Goal: Task Accomplishment & Management: Use online tool/utility

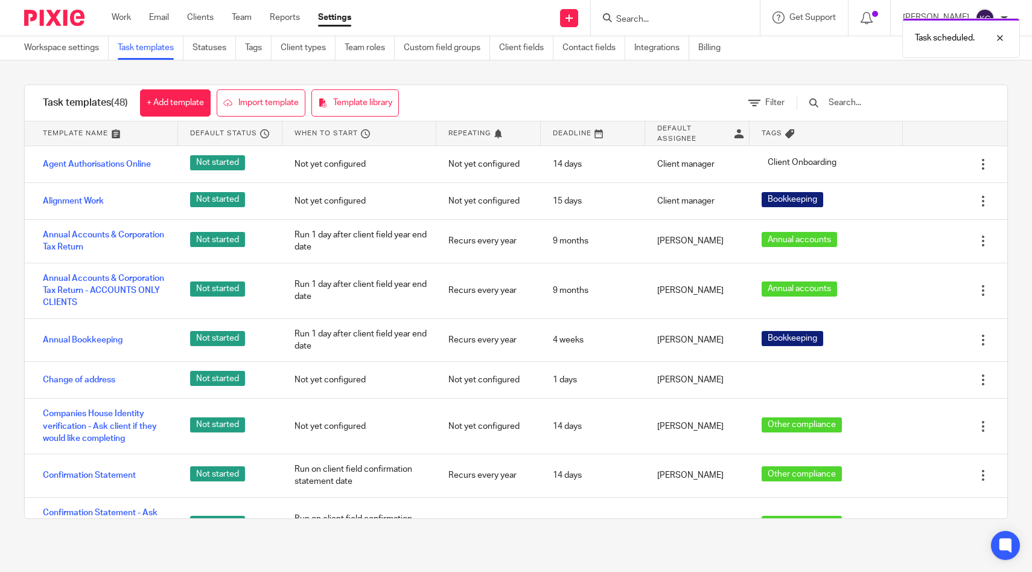
click at [685, 16] on div "Task scheduled." at bounding box center [768, 35] width 504 height 46
click at [673, 22] on div "Task scheduled." at bounding box center [768, 35] width 504 height 46
click at [935, 106] on input "text" at bounding box center [898, 102] width 141 height 13
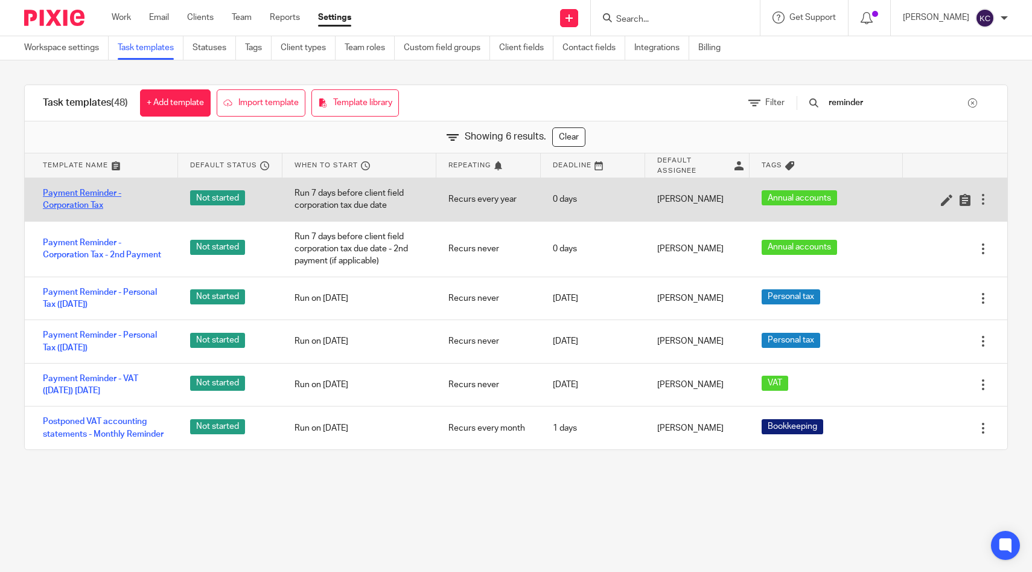
type input "reminder"
click at [74, 188] on link "Payment Reminder - Corporation Tax" at bounding box center [104, 199] width 123 height 25
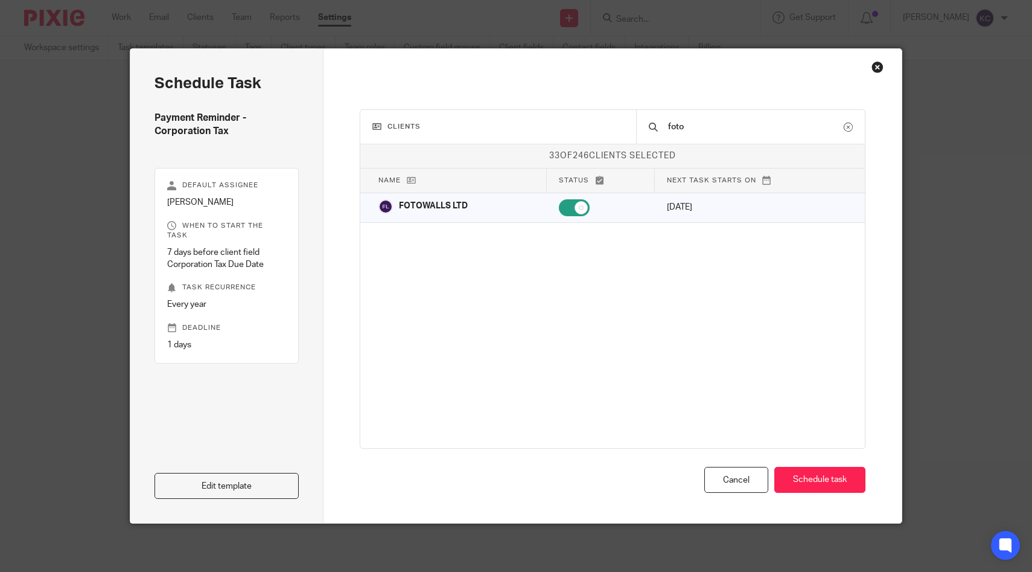
type input "foto"
click at [877, 53] on div "Clients foto 33 of 246 clients selected Name Status Next task starts on Abby Ca…" at bounding box center [613, 286] width 579 height 474
click at [875, 75] on div "Clients foto 33 of 246 clients selected Name Status Next task starts on Abby Ca…" at bounding box center [613, 286] width 579 height 474
click at [875, 66] on div "Close this dialog window" at bounding box center [878, 67] width 12 height 12
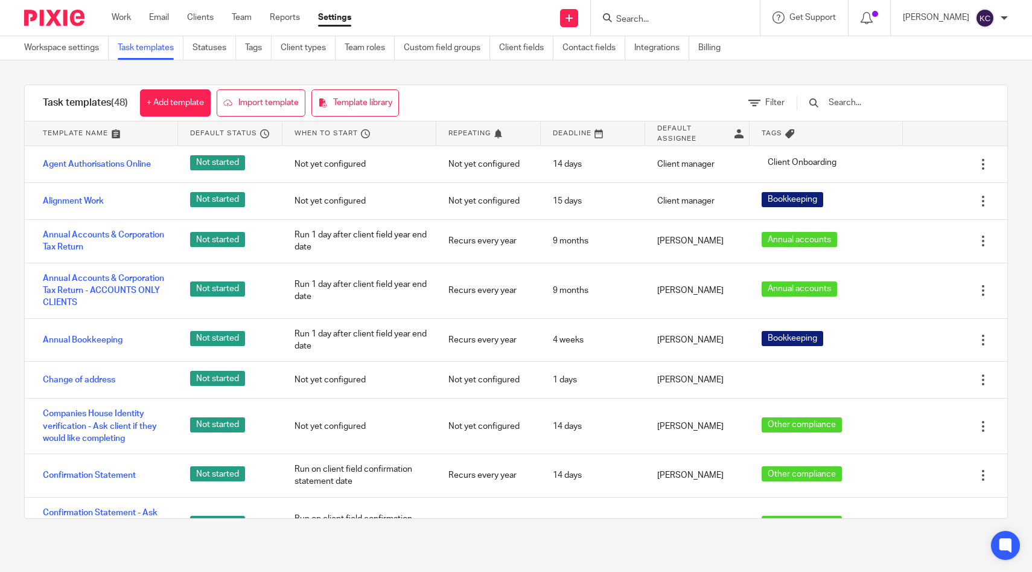
click at [682, 24] on input "Search" at bounding box center [669, 19] width 109 height 11
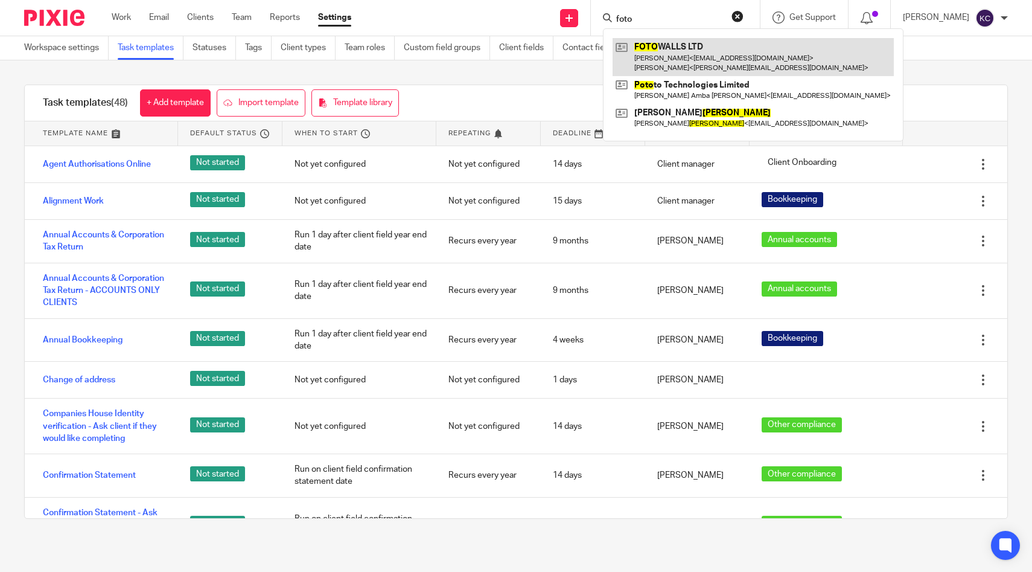
type input "foto"
click at [691, 57] on link at bounding box center [753, 56] width 281 height 37
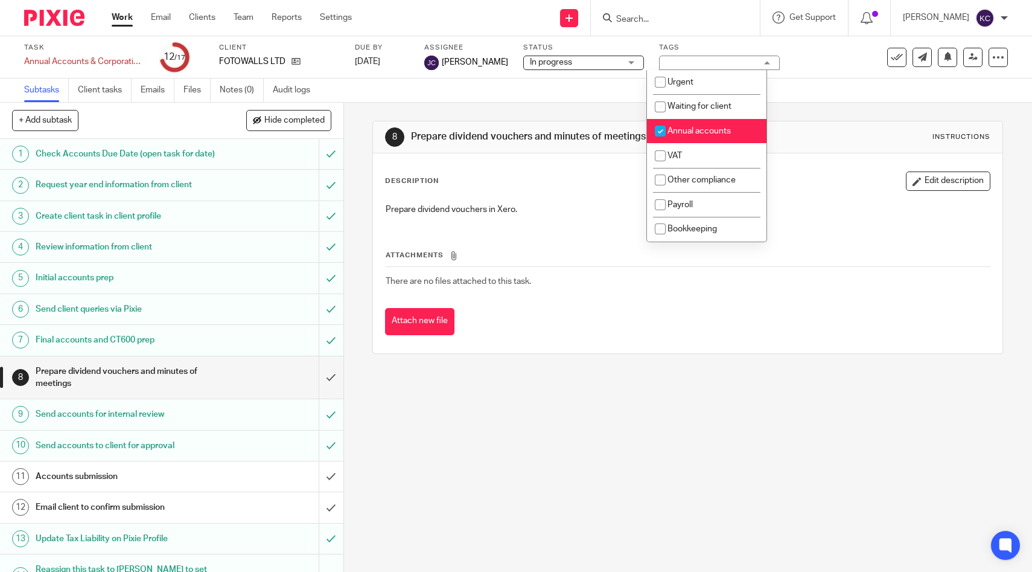
click at [683, 22] on input "Search" at bounding box center [669, 19] width 109 height 11
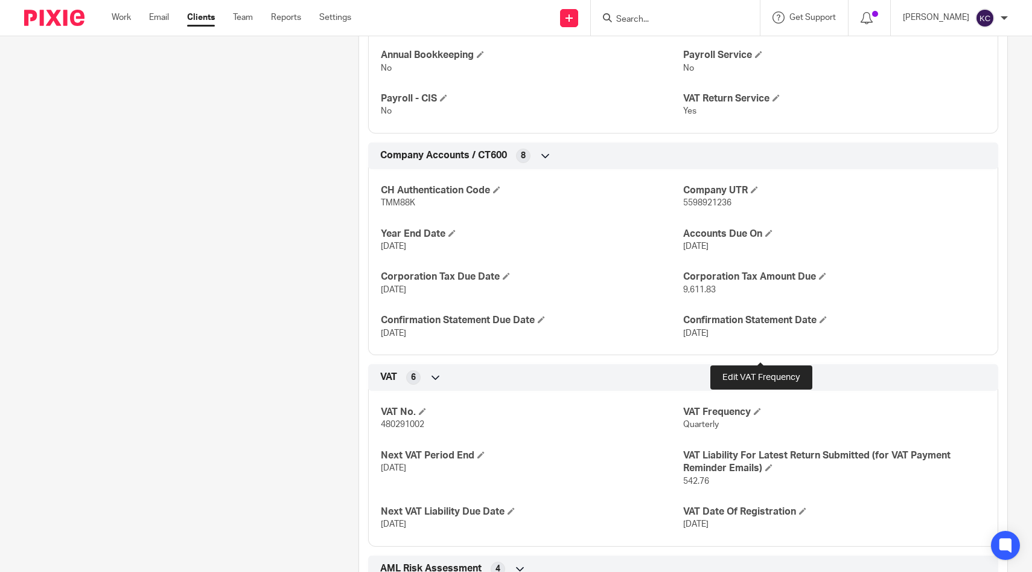
scroll to position [611, 0]
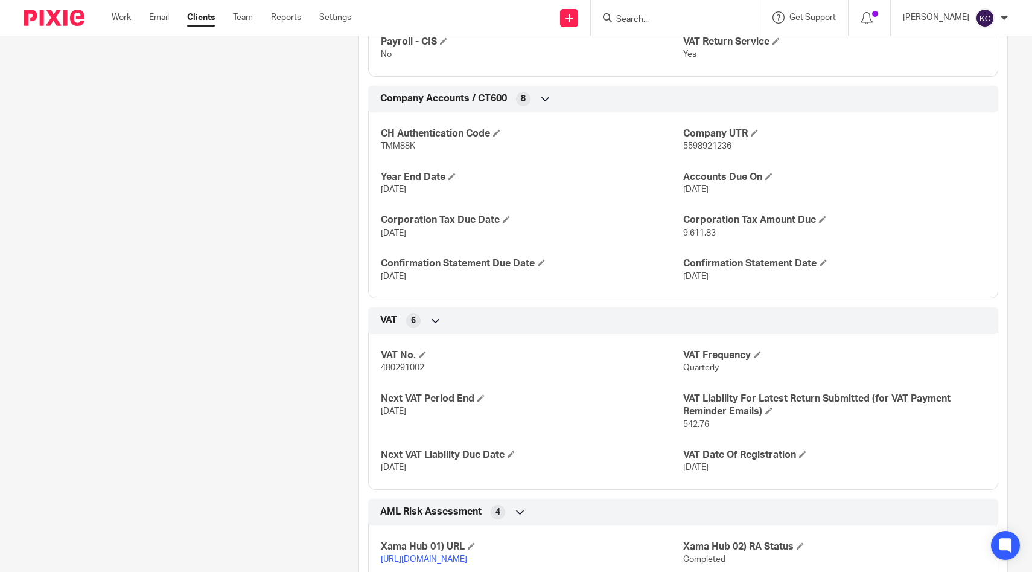
click at [389, 147] on span "TMM88K" at bounding box center [398, 146] width 34 height 8
copy span "TMM88K"
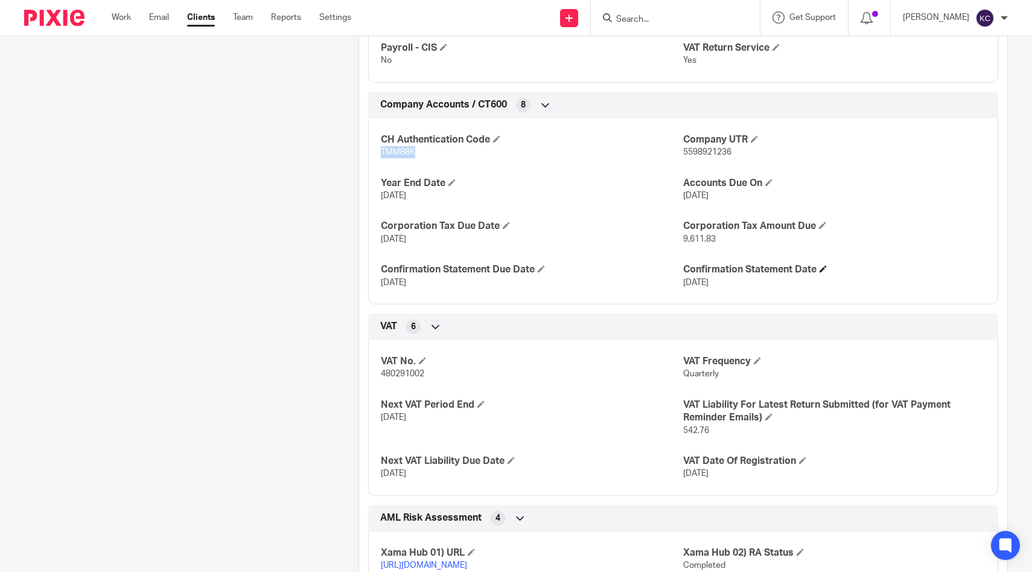
scroll to position [605, 0]
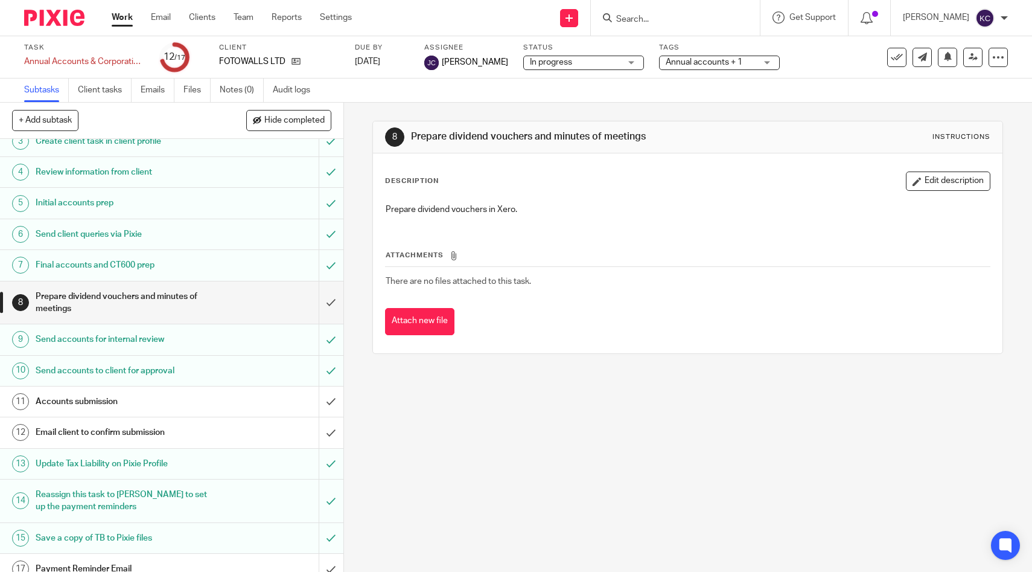
scroll to position [128, 0]
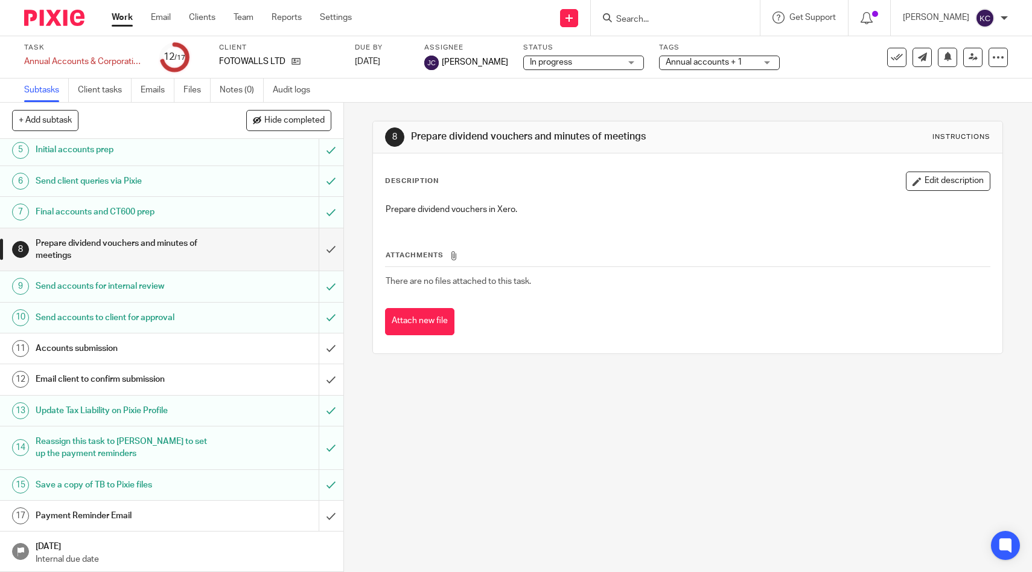
click at [127, 354] on h1 "Accounts submission" at bounding box center [126, 348] width 181 height 18
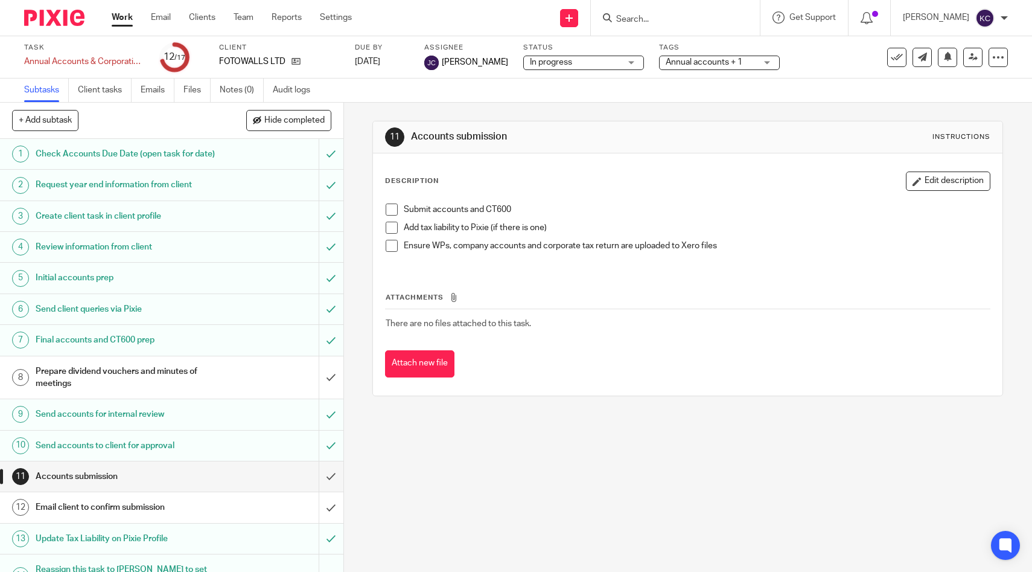
click at [394, 208] on span at bounding box center [392, 209] width 12 height 12
click at [394, 219] on li "Submit accounts and CT600" at bounding box center [688, 212] width 604 height 18
click at [393, 228] on span at bounding box center [392, 228] width 12 height 12
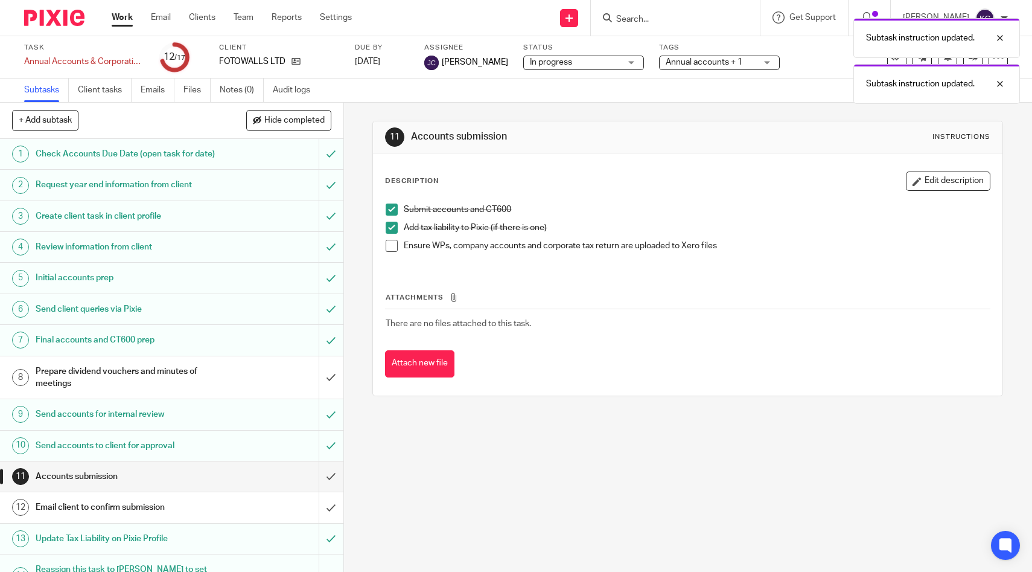
click at [393, 244] on span at bounding box center [392, 246] width 12 height 12
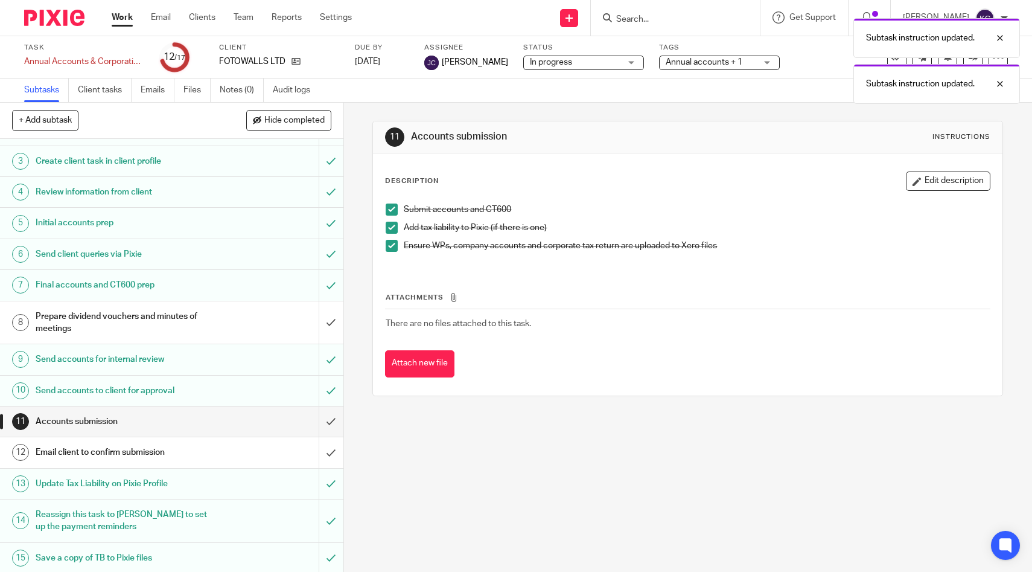
scroll to position [124, 0]
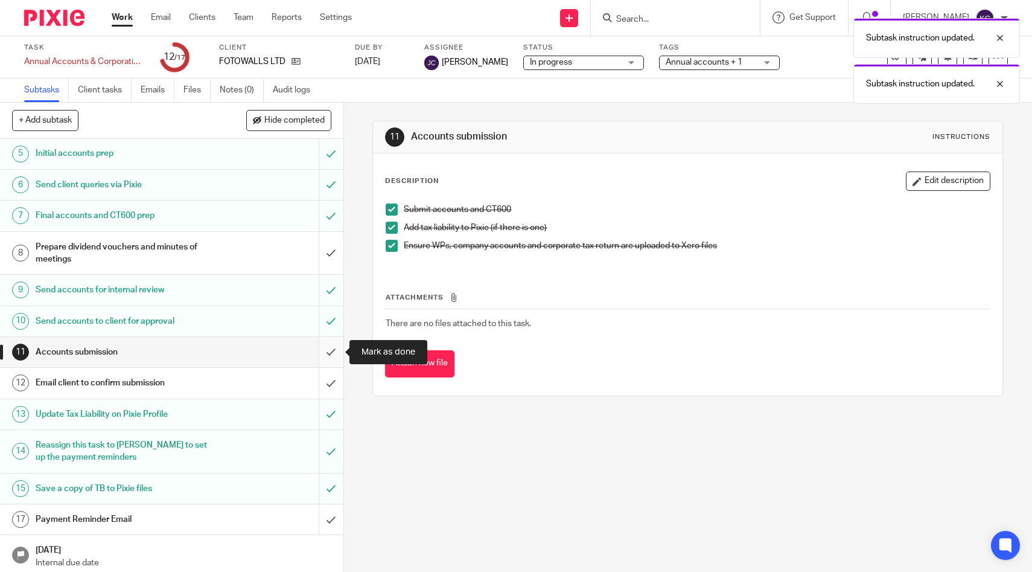
click at [333, 351] on input "submit" at bounding box center [171, 352] width 343 height 30
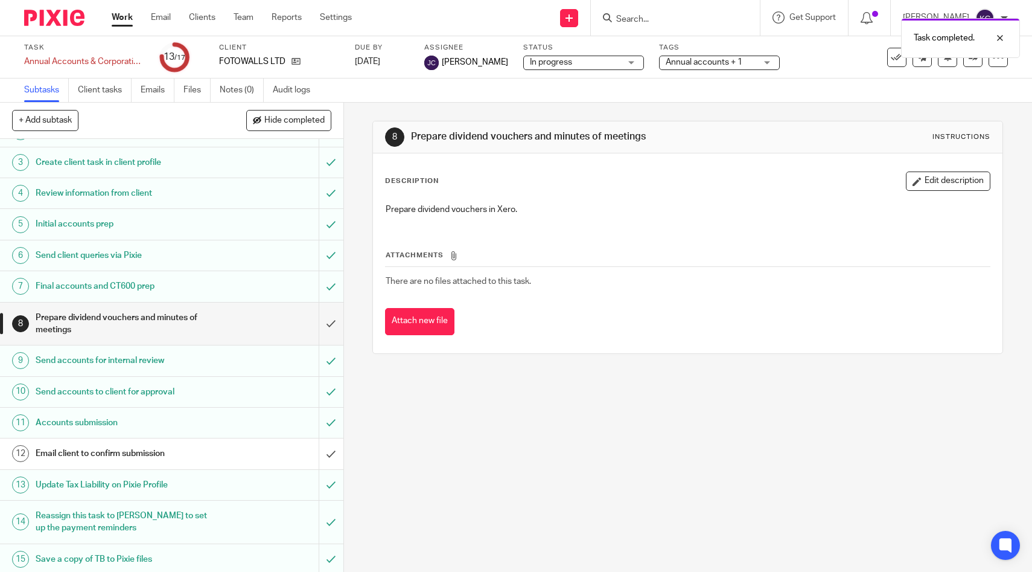
scroll to position [128, 0]
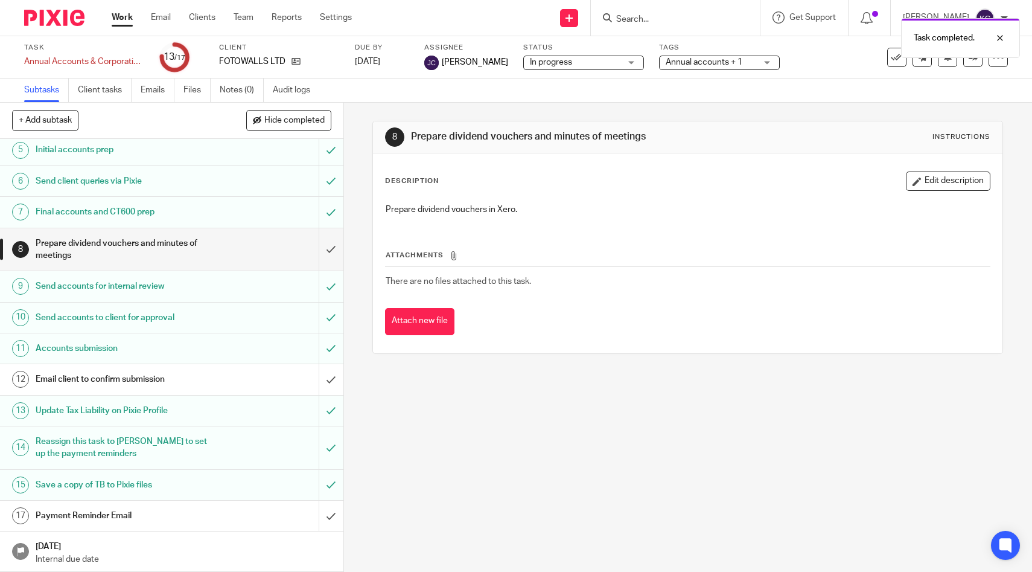
click at [250, 376] on div "Email client to confirm submission" at bounding box center [171, 379] width 271 height 18
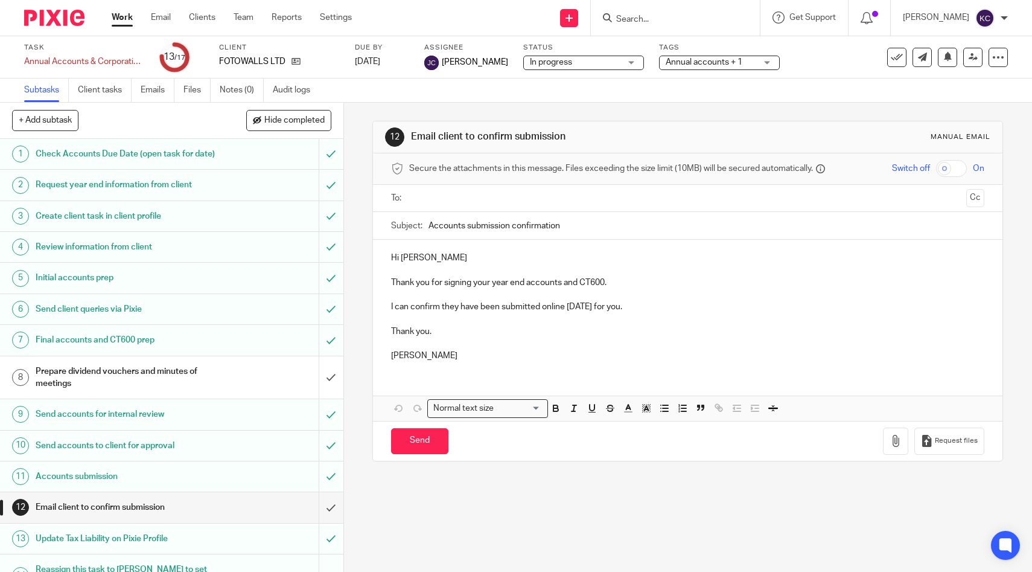
click at [529, 194] on input "text" at bounding box center [687, 198] width 548 height 14
click at [426, 455] on input "Send" at bounding box center [419, 443] width 57 height 26
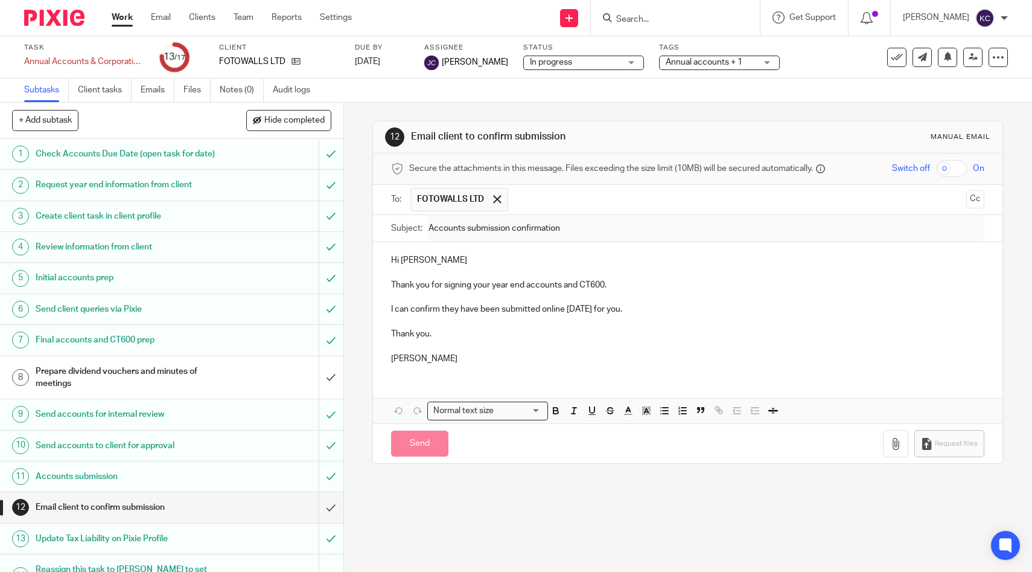
type input "Sent"
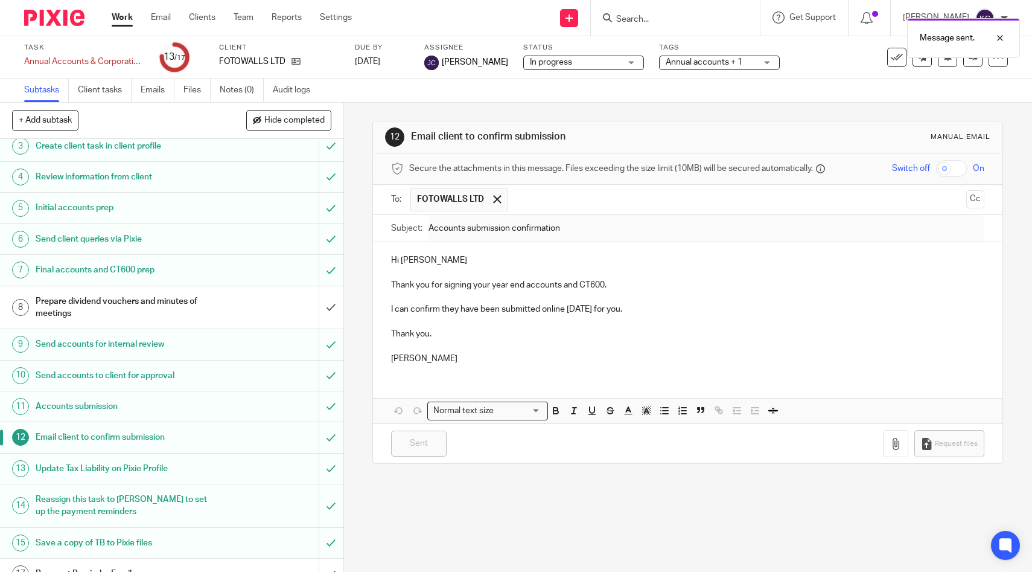
scroll to position [128, 0]
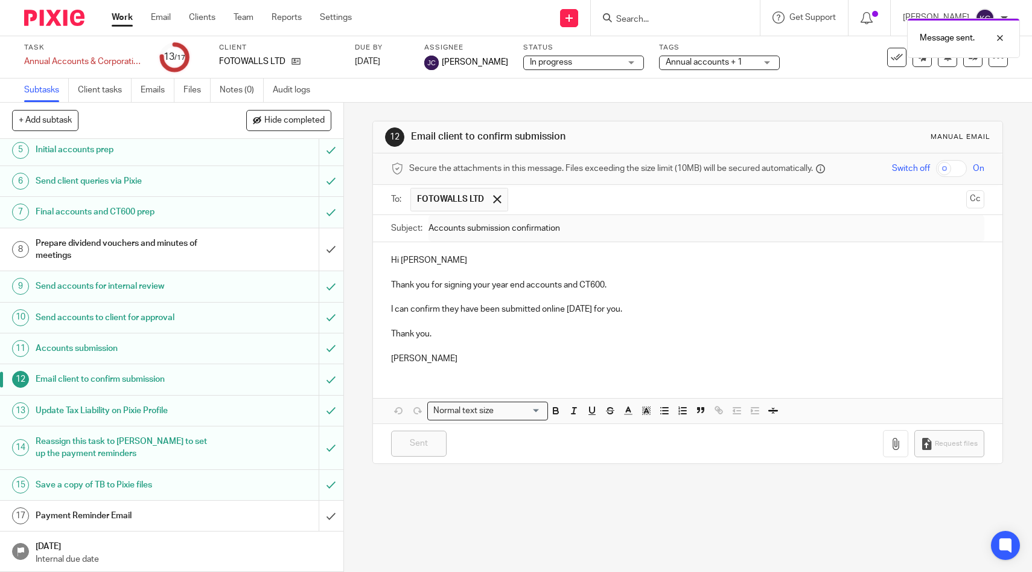
click at [135, 521] on h1 "Payment Reminder Email" at bounding box center [126, 515] width 181 height 18
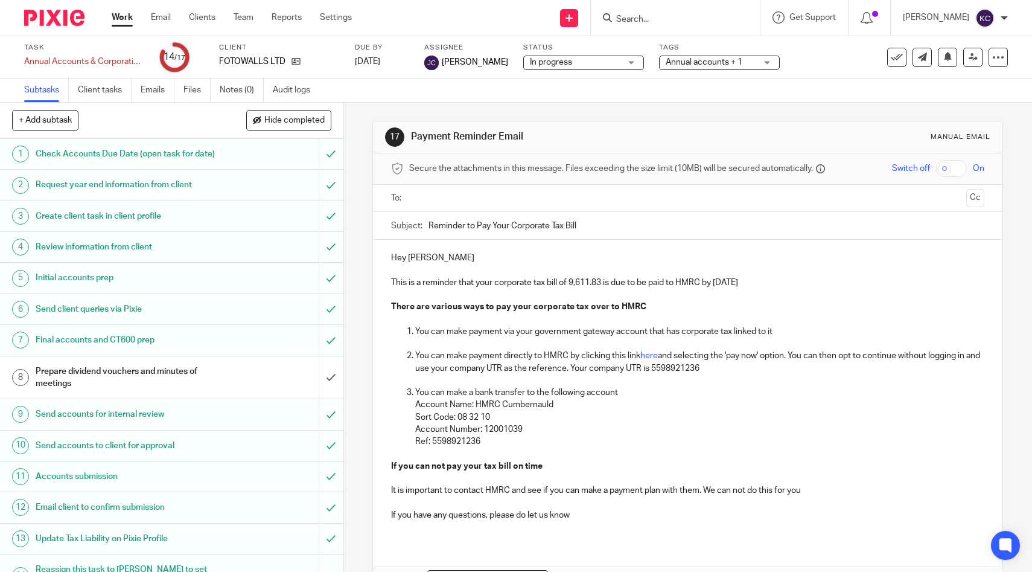
click at [500, 192] on input "text" at bounding box center [687, 198] width 548 height 14
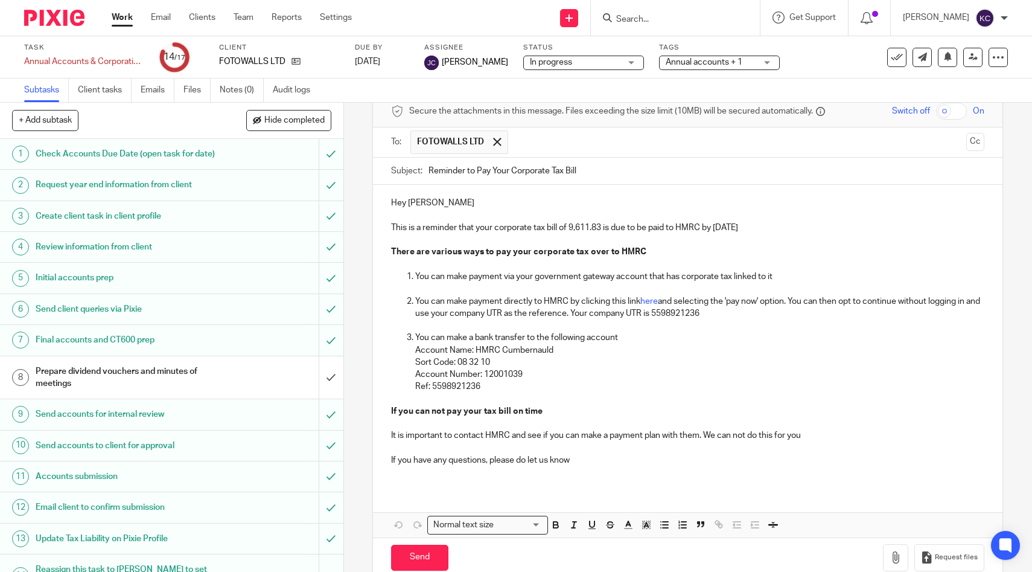
scroll to position [81, 0]
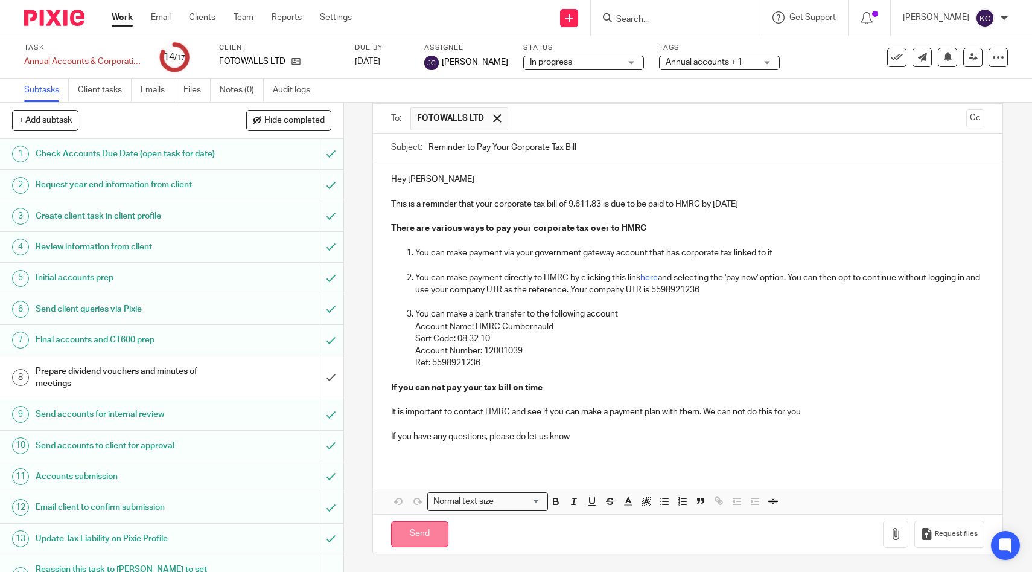
click at [435, 533] on input "Send" at bounding box center [419, 534] width 57 height 26
type input "Sent"
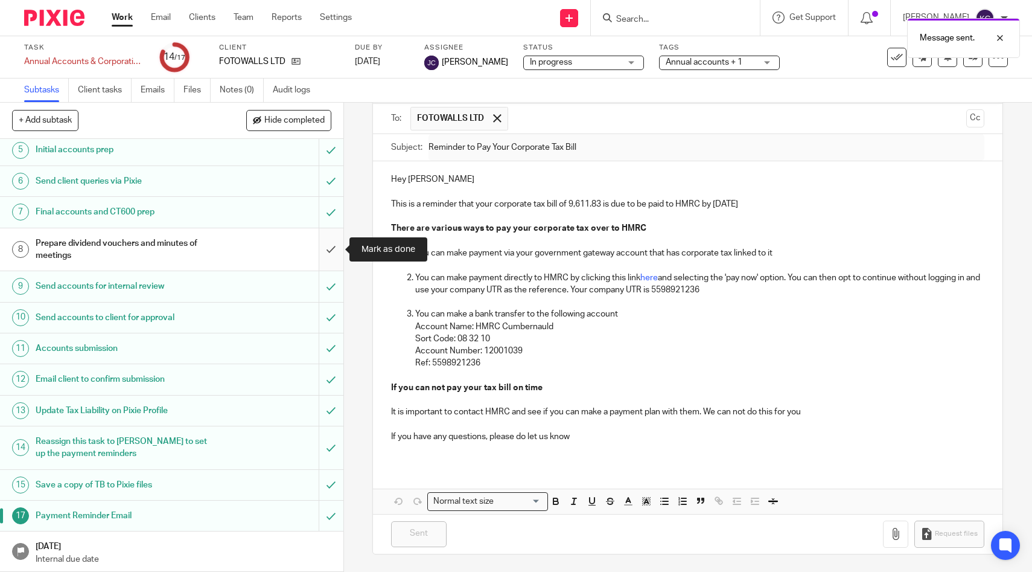
click at [334, 249] on input "submit" at bounding box center [171, 249] width 343 height 43
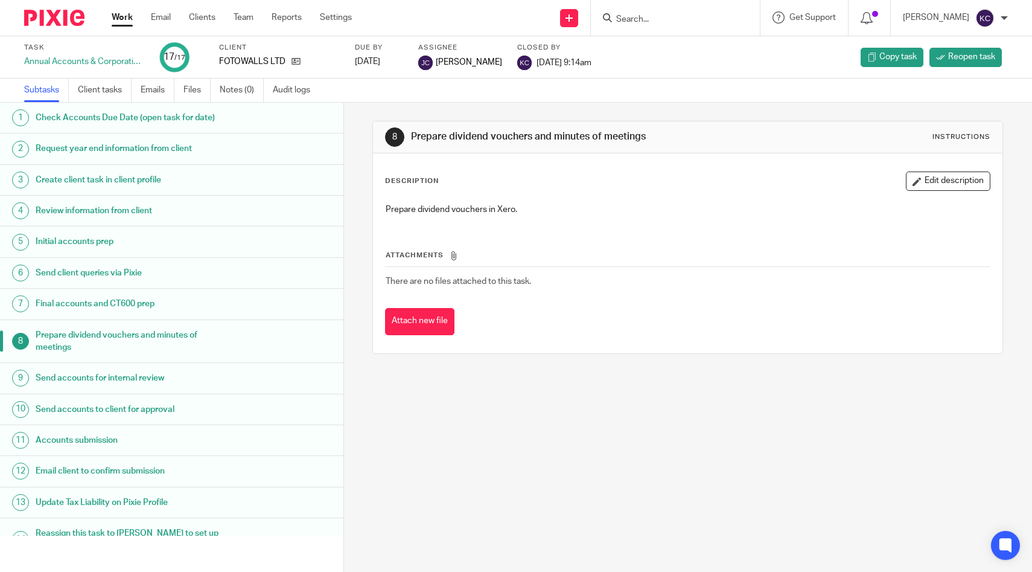
click at [117, 15] on link "Work" at bounding box center [122, 17] width 21 height 12
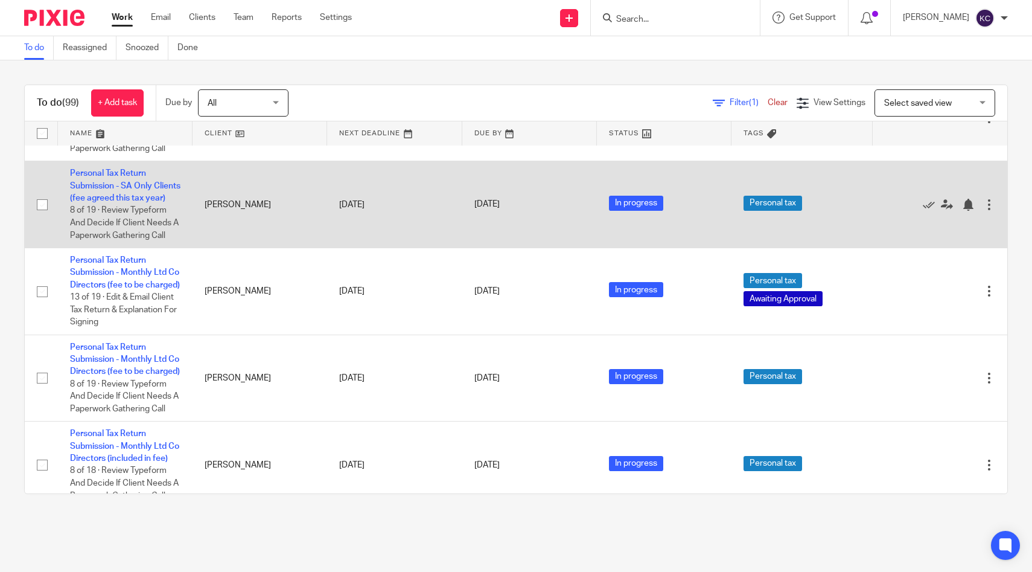
scroll to position [3176, 0]
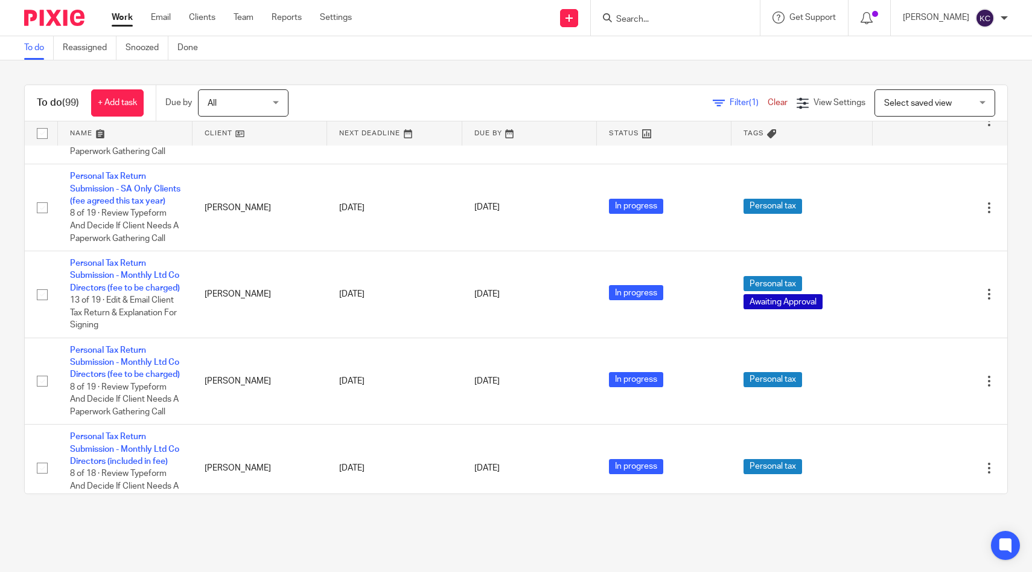
click at [650, 24] on input "Search" at bounding box center [669, 19] width 109 height 11
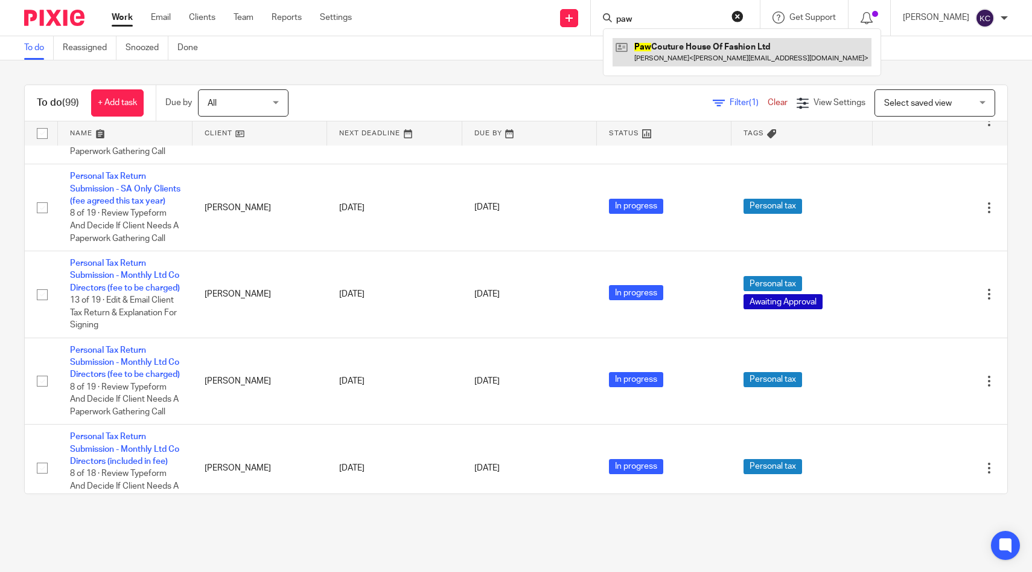
type input "paw"
click at [650, 49] on link at bounding box center [742, 52] width 259 height 28
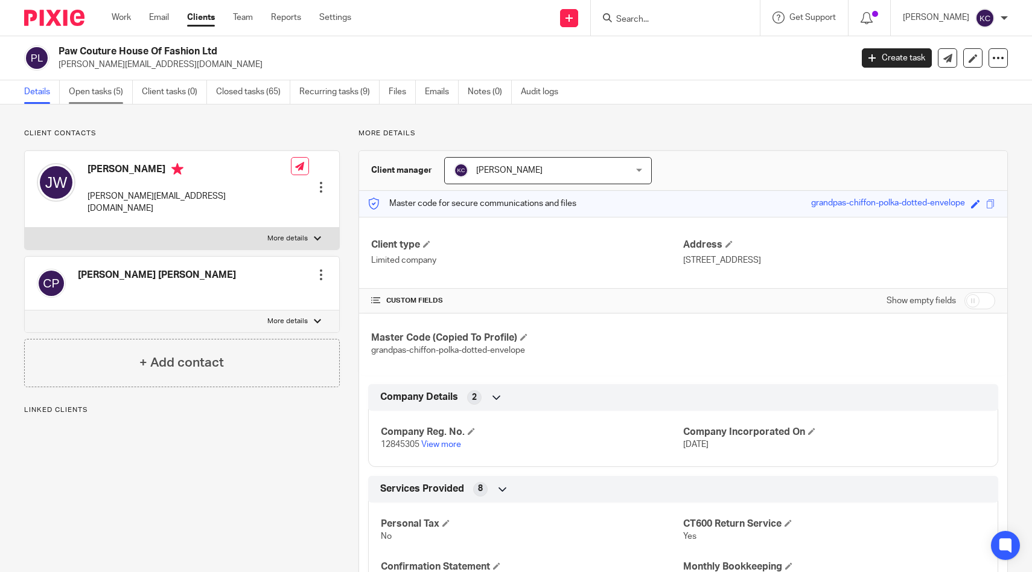
click at [104, 95] on link "Open tasks (5)" at bounding box center [101, 92] width 64 height 24
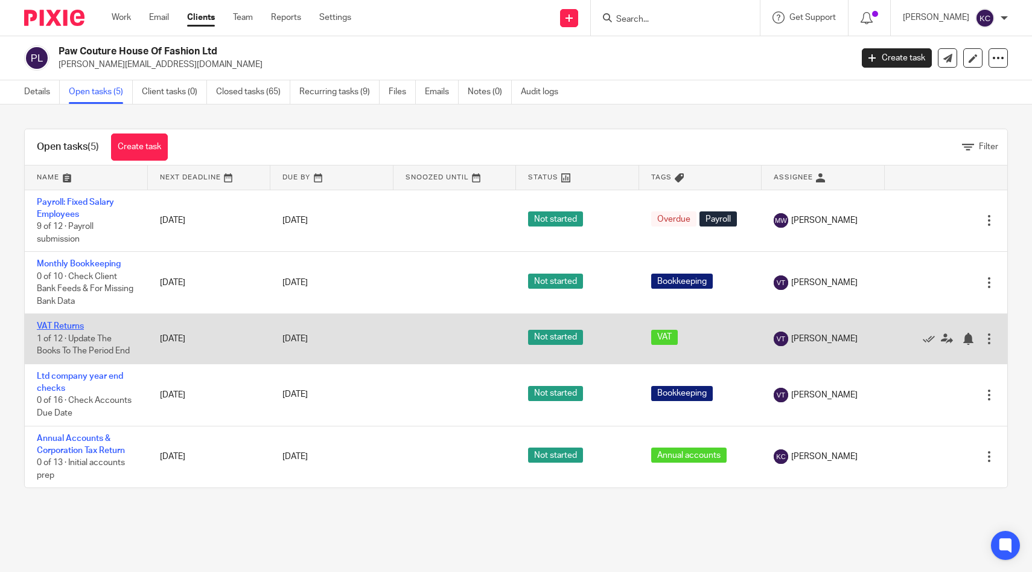
click at [65, 326] on link "VAT Returns" at bounding box center [60, 326] width 47 height 8
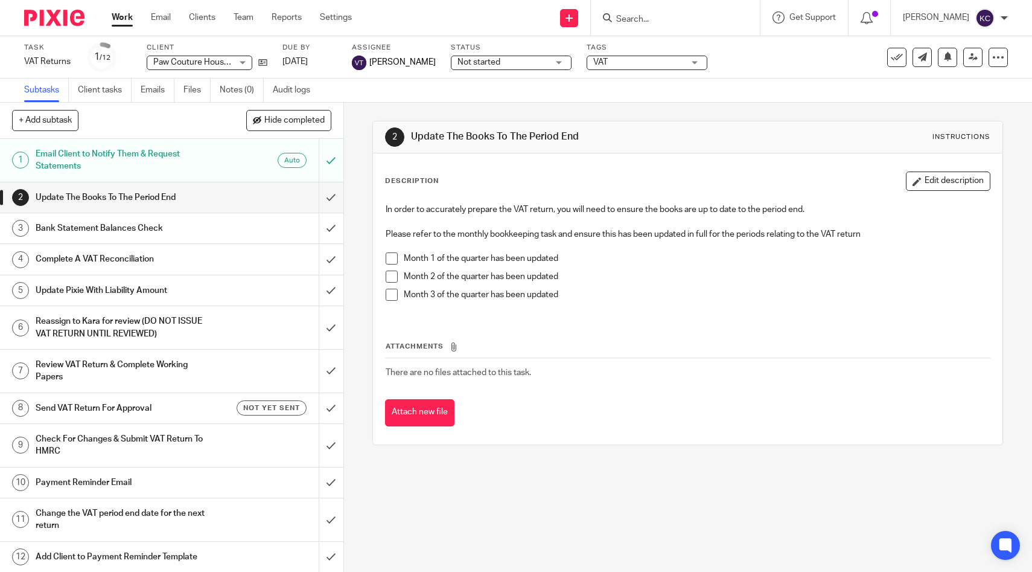
click at [394, 260] on span at bounding box center [392, 258] width 12 height 12
click at [394, 270] on span at bounding box center [392, 276] width 12 height 12
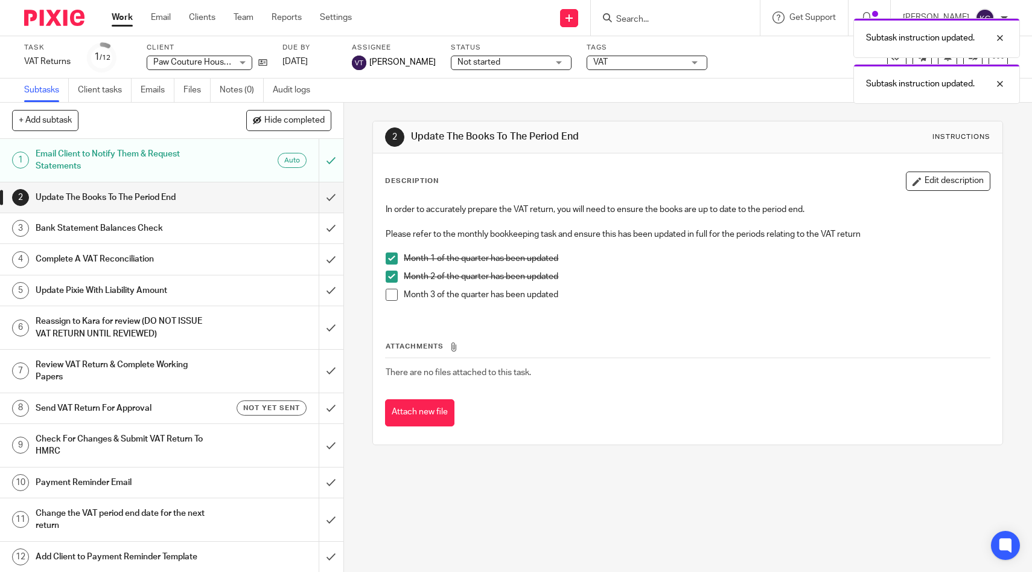
click at [394, 292] on span at bounding box center [392, 295] width 12 height 12
click at [333, 191] on input "submit" at bounding box center [171, 197] width 343 height 30
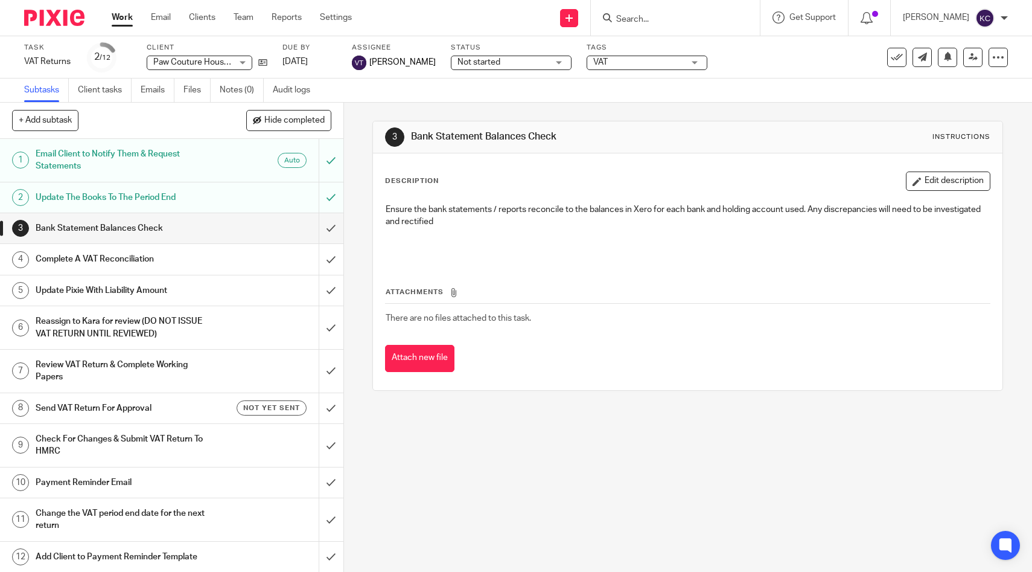
click at [552, 67] on div "Not started Not started" at bounding box center [511, 63] width 121 height 14
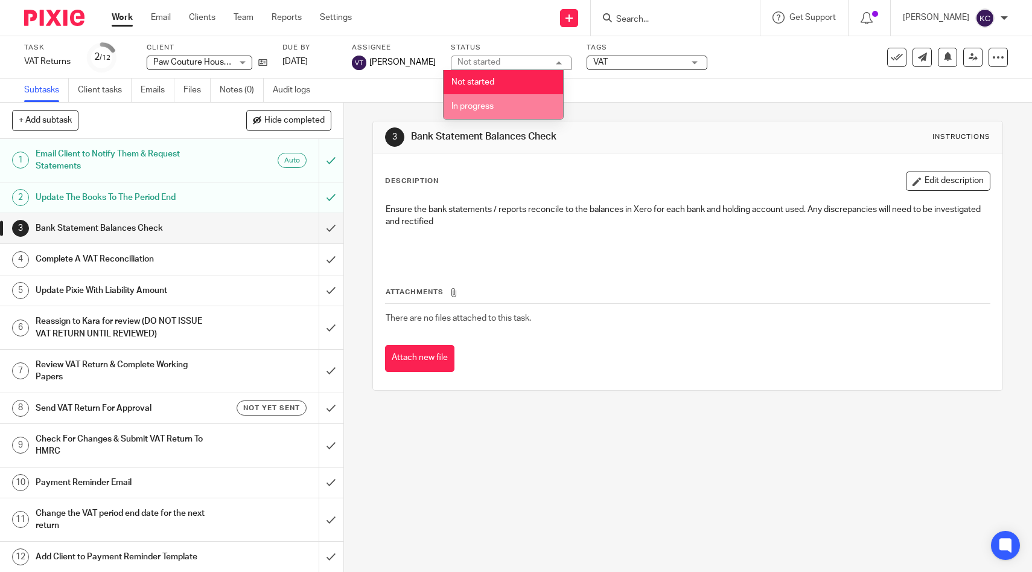
click at [534, 106] on li "In progress" at bounding box center [504, 106] width 120 height 25
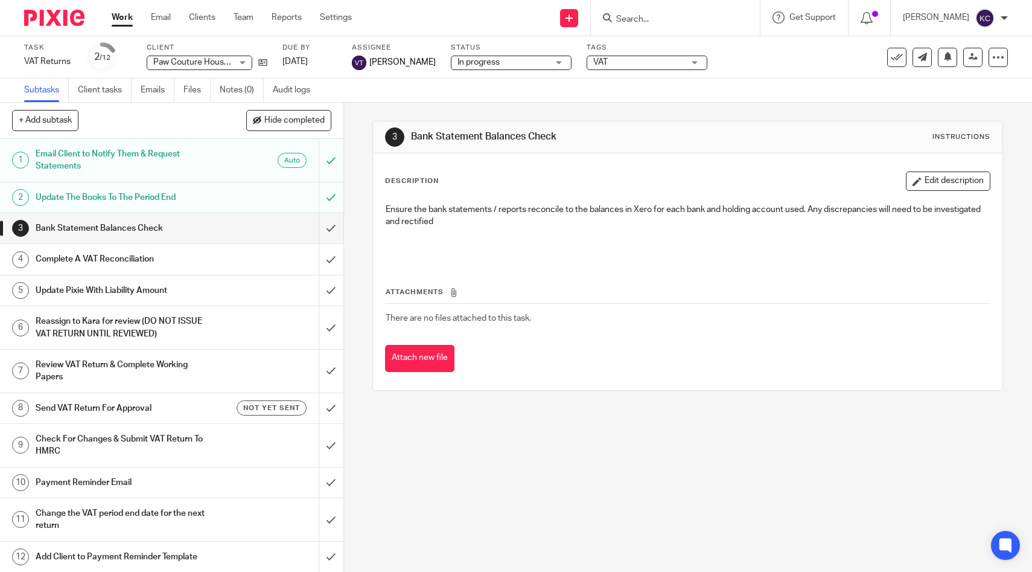
click at [666, 67] on span "VAT" at bounding box center [638, 62] width 91 height 13
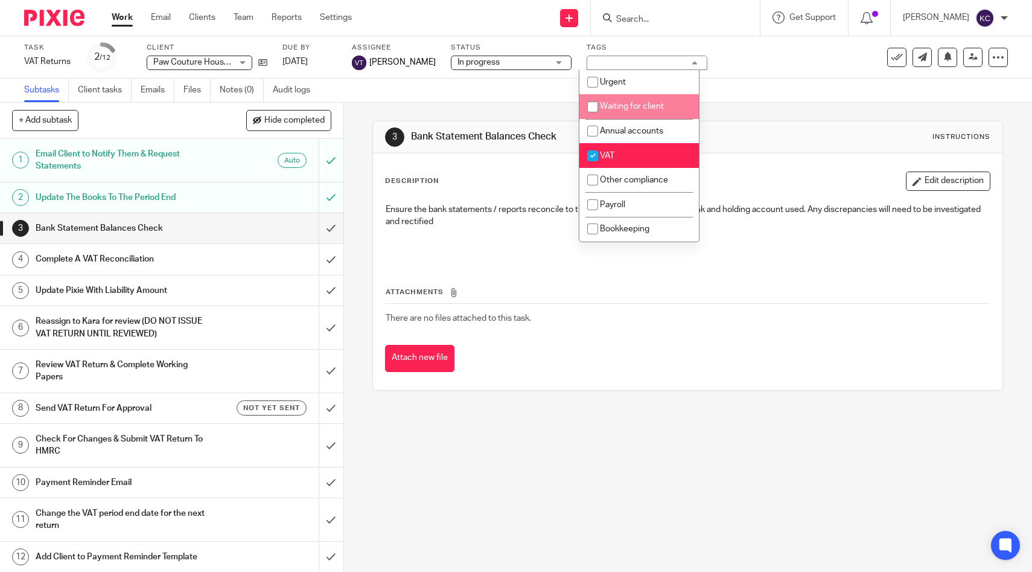
click at [653, 110] on span "Waiting for client" at bounding box center [632, 106] width 64 height 8
checkbox input "true"
click at [689, 11] on form at bounding box center [679, 17] width 129 height 15
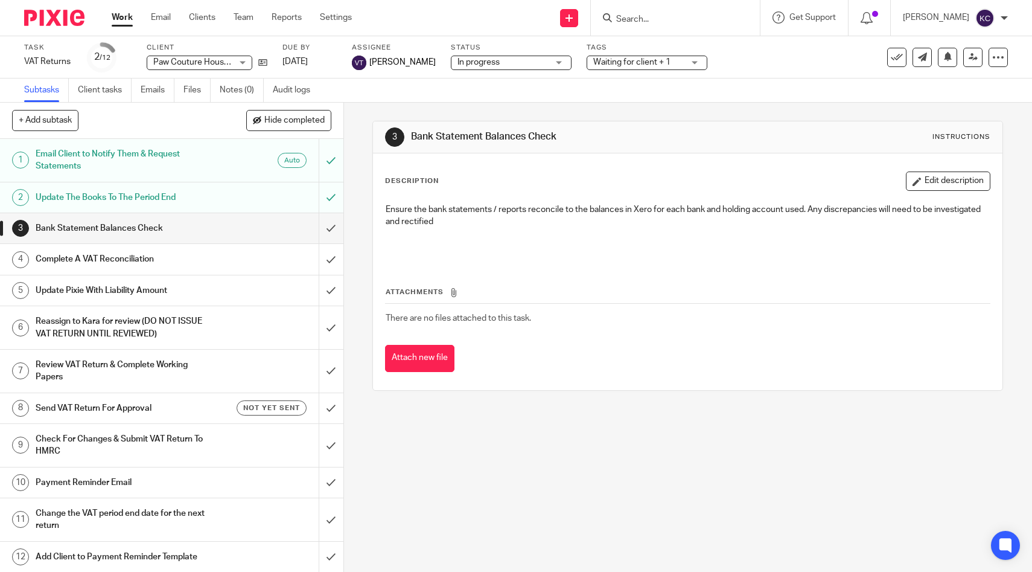
click at [690, 14] on input "Search" at bounding box center [669, 19] width 109 height 11
type input "damse"
click at [681, 39] on link at bounding box center [715, 52] width 204 height 28
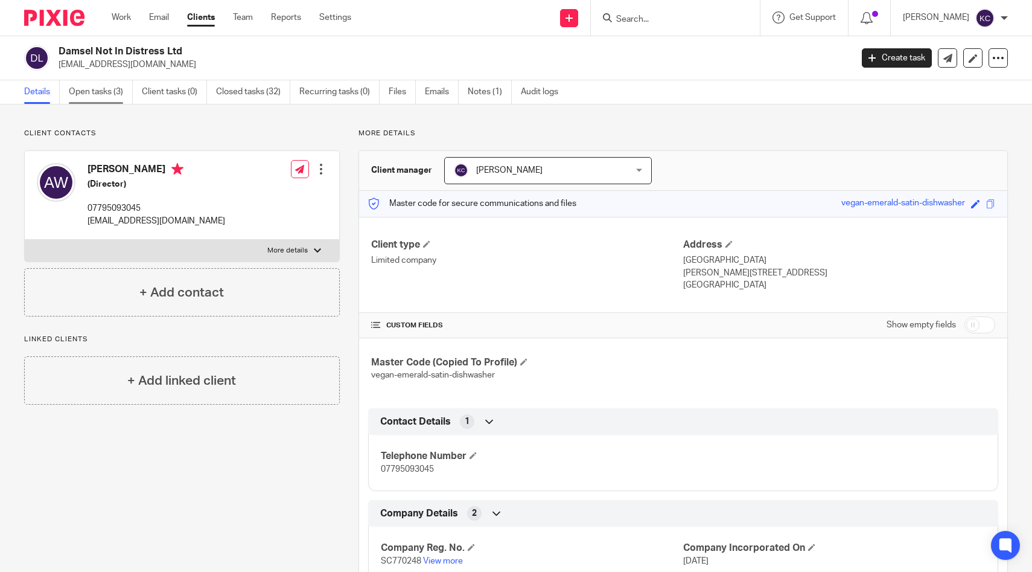
click at [97, 85] on link "Open tasks (3)" at bounding box center [101, 92] width 64 height 24
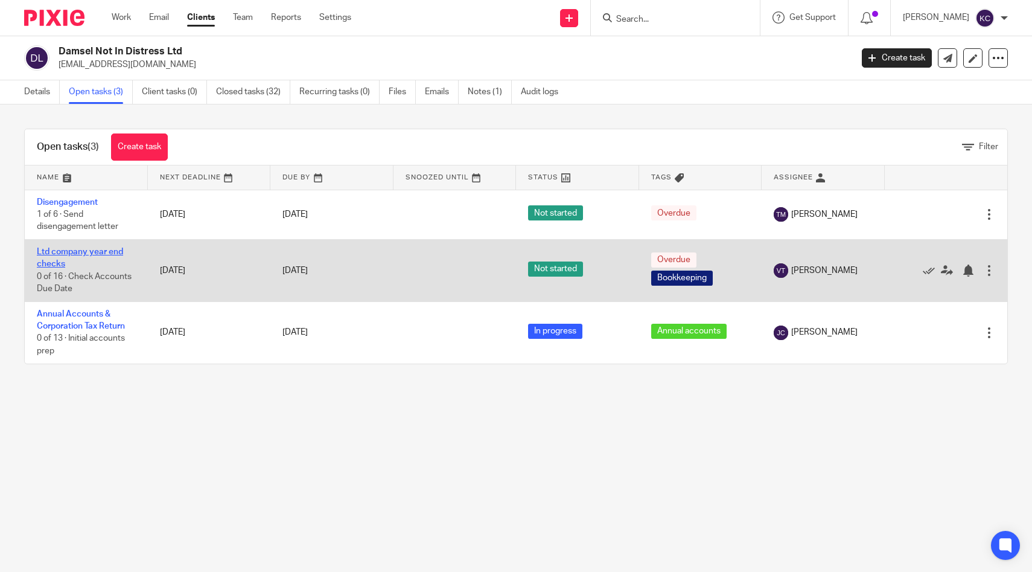
click at [54, 253] on link "Ltd company year end checks" at bounding box center [80, 257] width 86 height 21
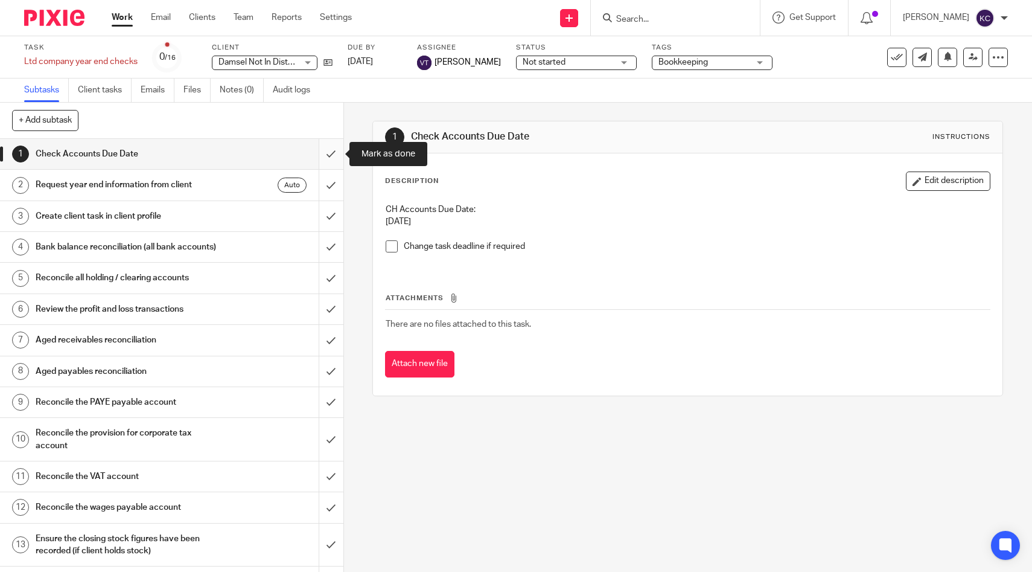
click at [325, 159] on input "submit" at bounding box center [171, 154] width 343 height 30
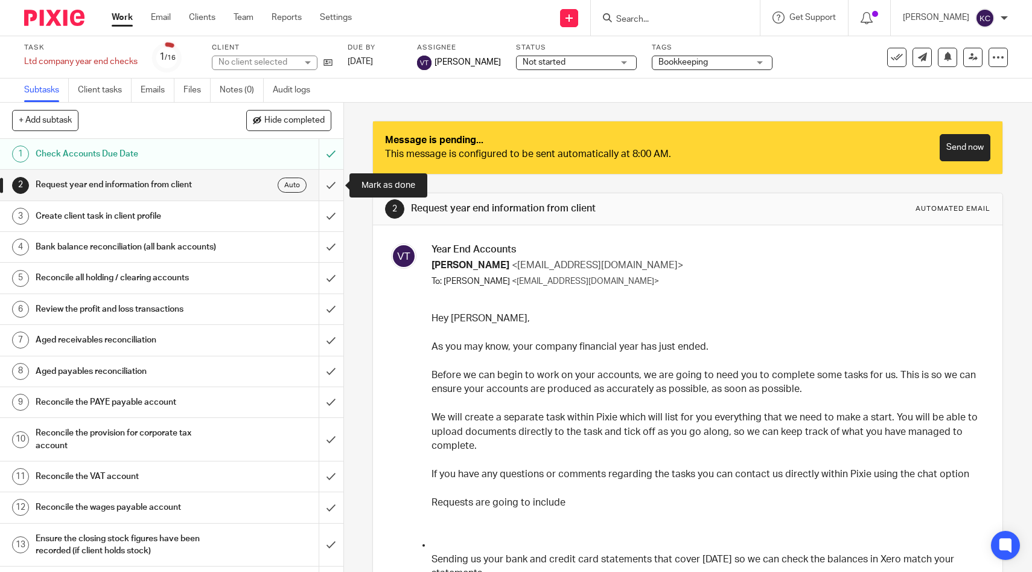
click at [330, 186] on input "submit" at bounding box center [171, 185] width 343 height 30
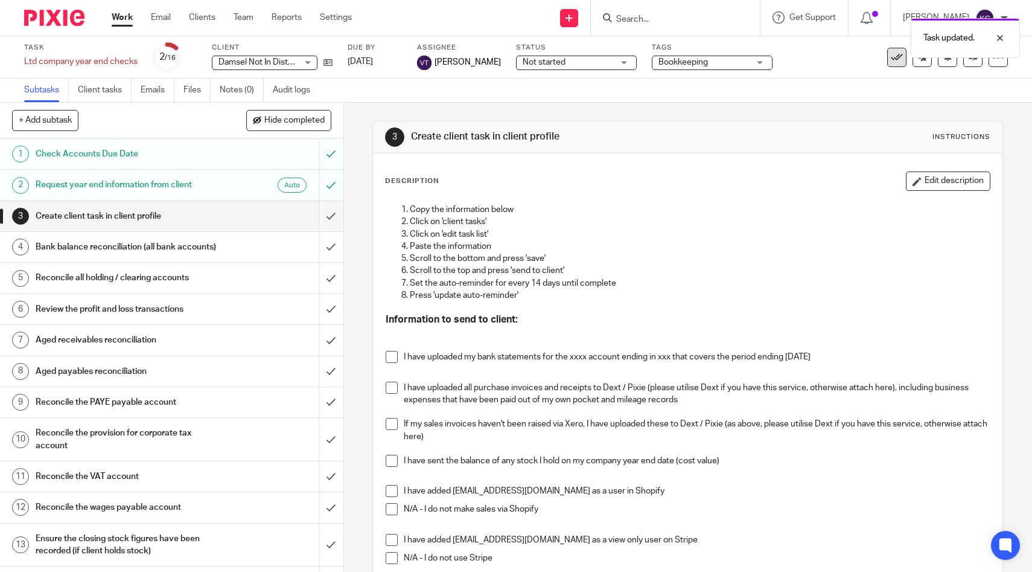
click at [895, 59] on icon at bounding box center [897, 57] width 12 height 12
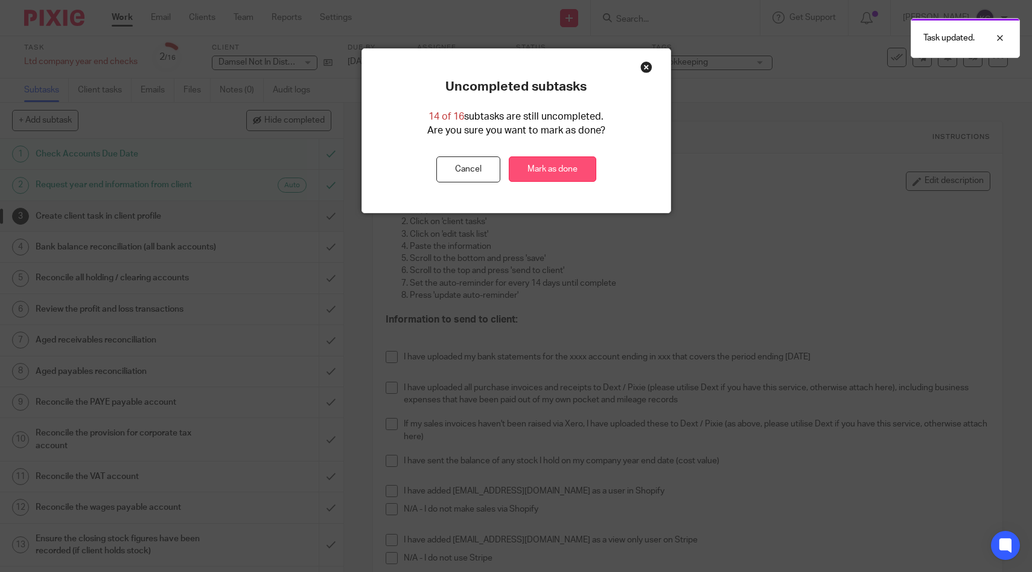
click at [562, 171] on link "Mark as done" at bounding box center [553, 169] width 88 height 26
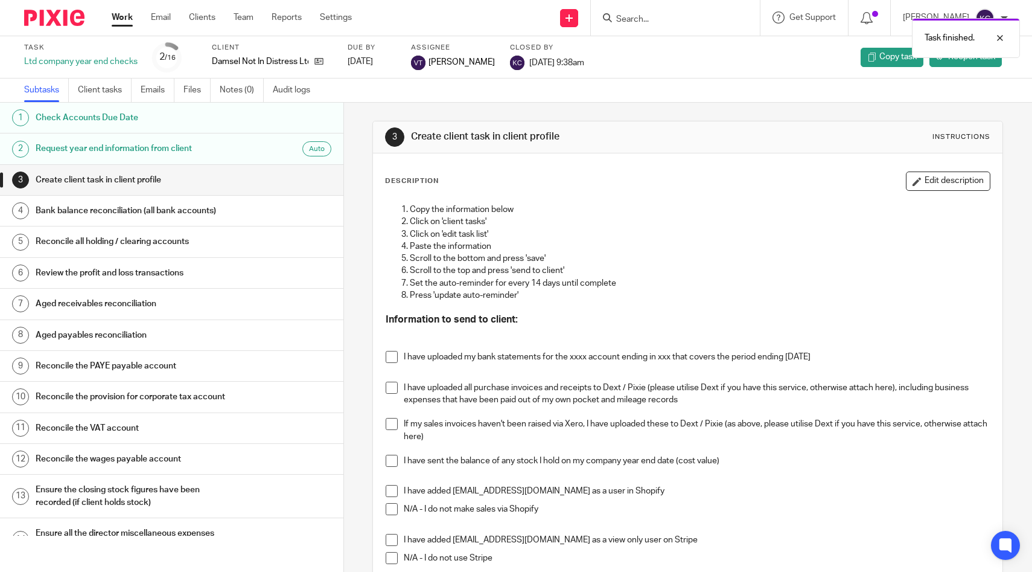
click at [117, 24] on link "Work" at bounding box center [122, 17] width 21 height 12
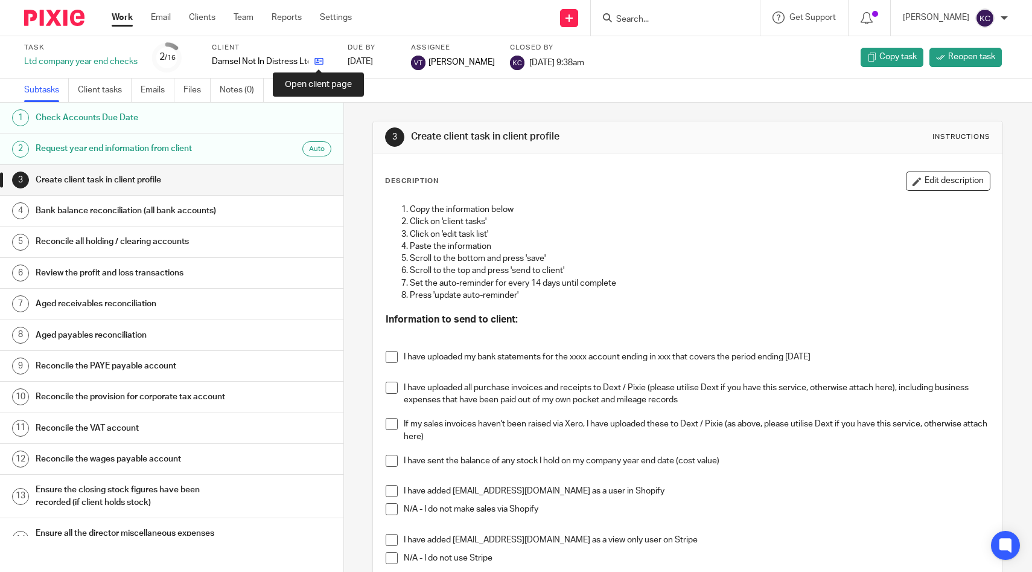
click at [321, 63] on icon at bounding box center [318, 61] width 9 height 9
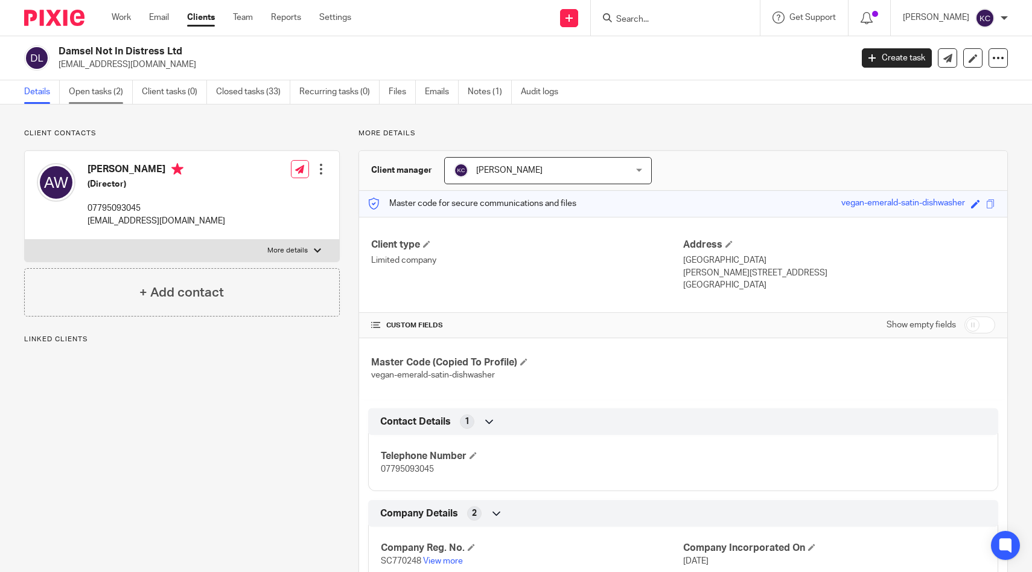
click at [106, 86] on link "Open tasks (2)" at bounding box center [101, 92] width 64 height 24
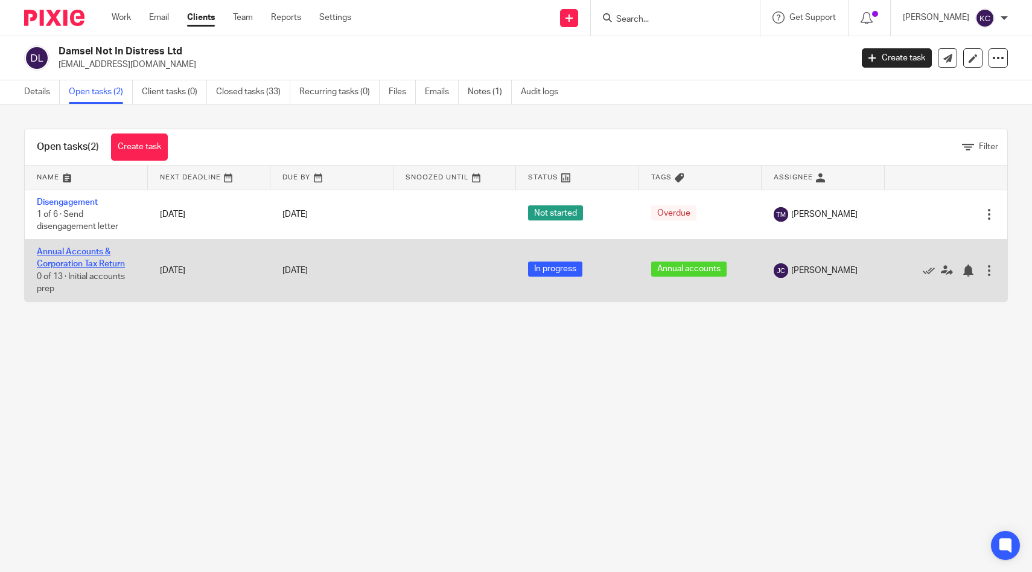
click at [74, 263] on link "Annual Accounts & Corporation Tax Return" at bounding box center [81, 257] width 88 height 21
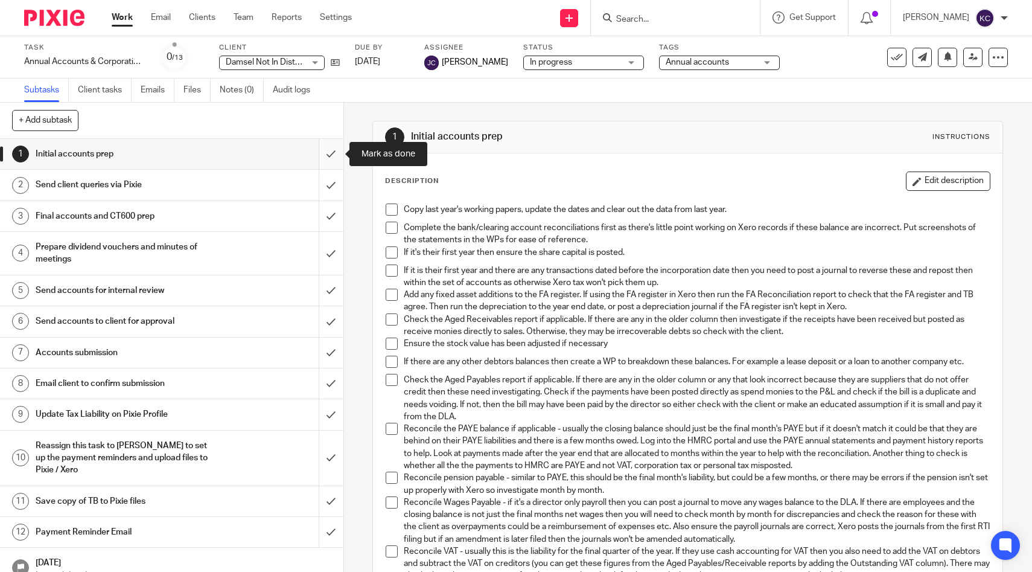
click at [330, 155] on input "submit" at bounding box center [171, 154] width 343 height 30
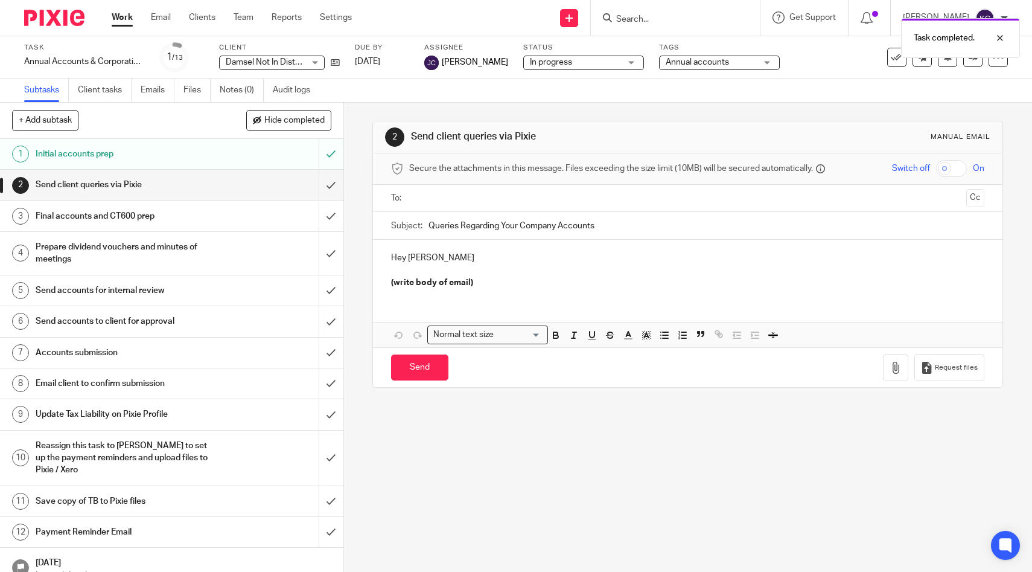
click at [467, 206] on ul at bounding box center [688, 198] width 556 height 20
click at [467, 204] on input "text" at bounding box center [687, 198] width 548 height 14
drag, startPoint x: 488, startPoint y: 289, endPoint x: 369, endPoint y: 289, distance: 118.9
click at [369, 289] on div "2 Send client queries via Pixie Manual email Secure the attachments in this mes…" at bounding box center [688, 337] width 688 height 469
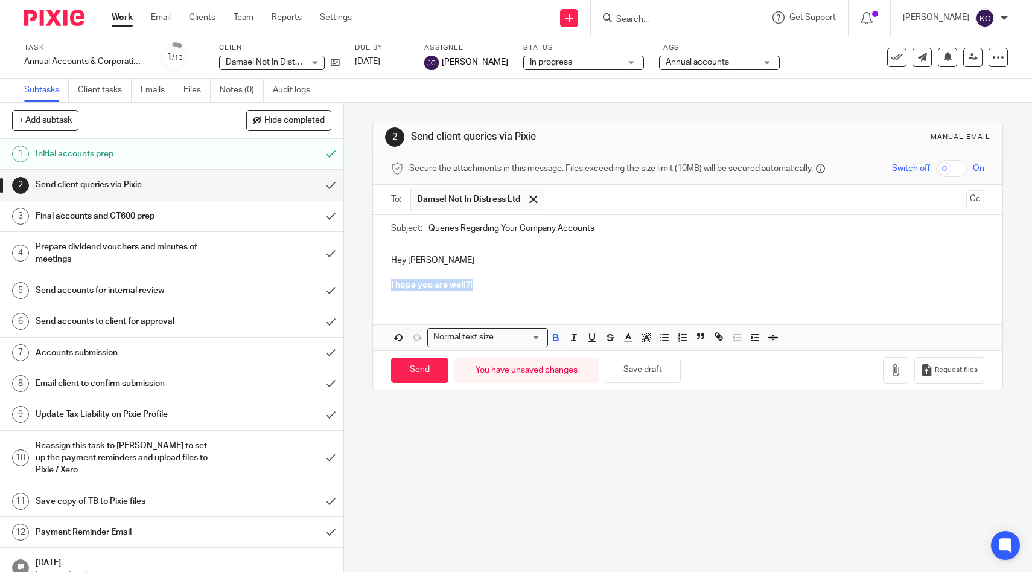
drag, startPoint x: 479, startPoint y: 284, endPoint x: 262, endPoint y: 289, distance: 216.8
click at [262, 289] on div "+ Add subtask Hide completed Cancel + Add 1 Initial accounts prep 2 Send client…" at bounding box center [516, 337] width 1032 height 469
click at [557, 339] on icon "button" at bounding box center [555, 337] width 11 height 11
click at [532, 303] on div "Hey Alexandra I hope you are well?! Attachments Normal text size Loading... Rem…" at bounding box center [688, 295] width 630 height 107
click at [518, 295] on div "Hey Alexandra I hope you are well?!" at bounding box center [688, 271] width 630 height 58
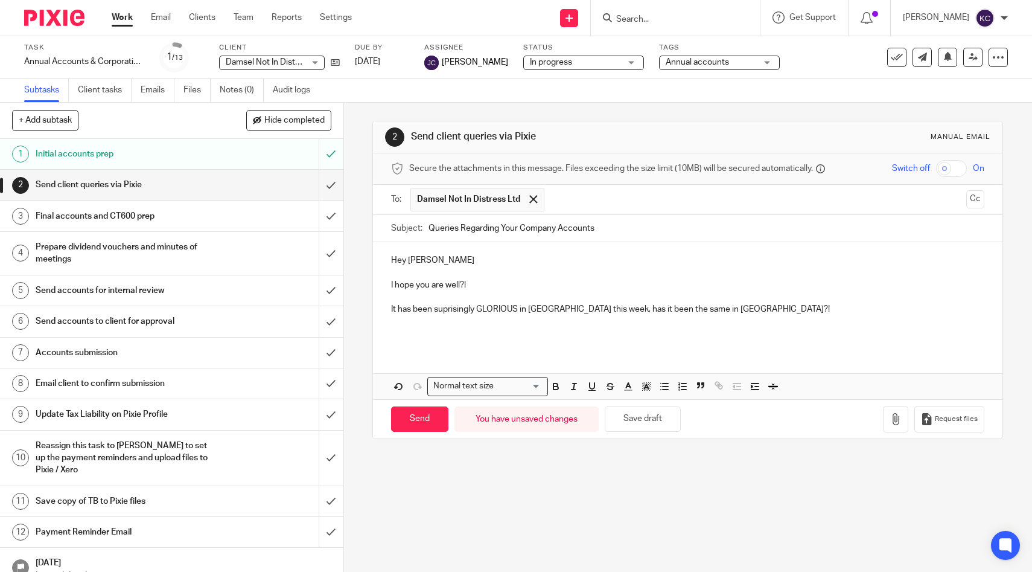
click at [464, 308] on p "It has been suprisingly GLORIOUS in Cornwall this week, has it been the same in…" at bounding box center [687, 309] width 593 height 12
click at [447, 308] on p "It has been suprisingly GLORIOUS in Cornwall this week, has it been the same in…" at bounding box center [687, 309] width 593 height 12
click at [482, 338] on p at bounding box center [687, 334] width 593 height 12
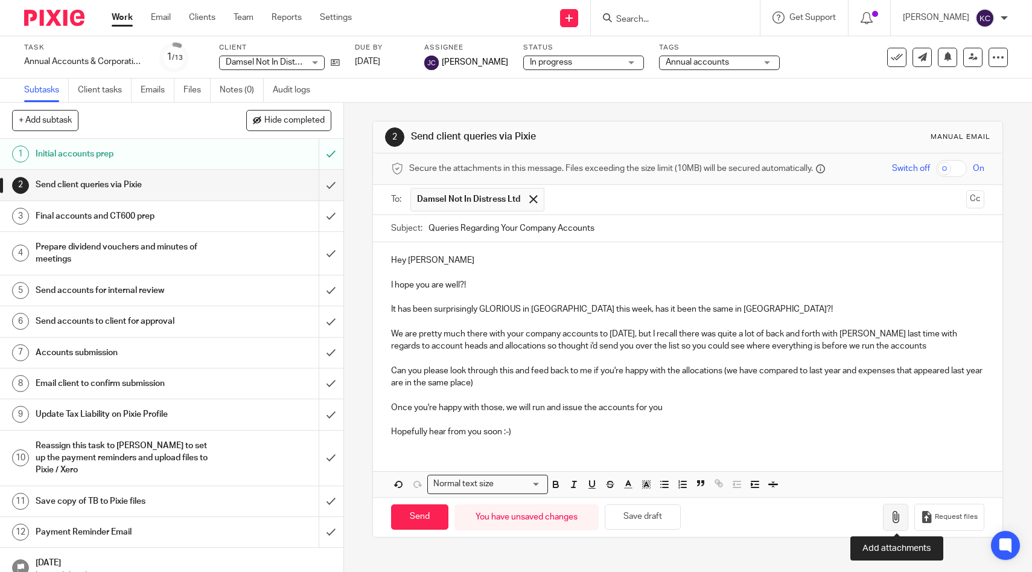
click at [895, 511] on icon "button" at bounding box center [896, 517] width 12 height 12
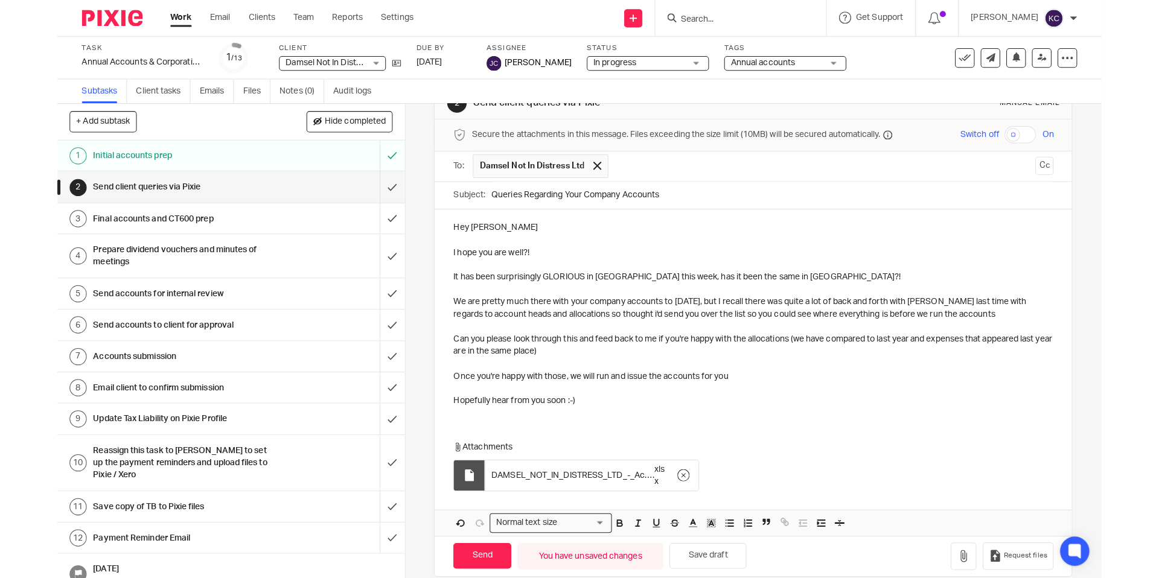
scroll to position [51, 0]
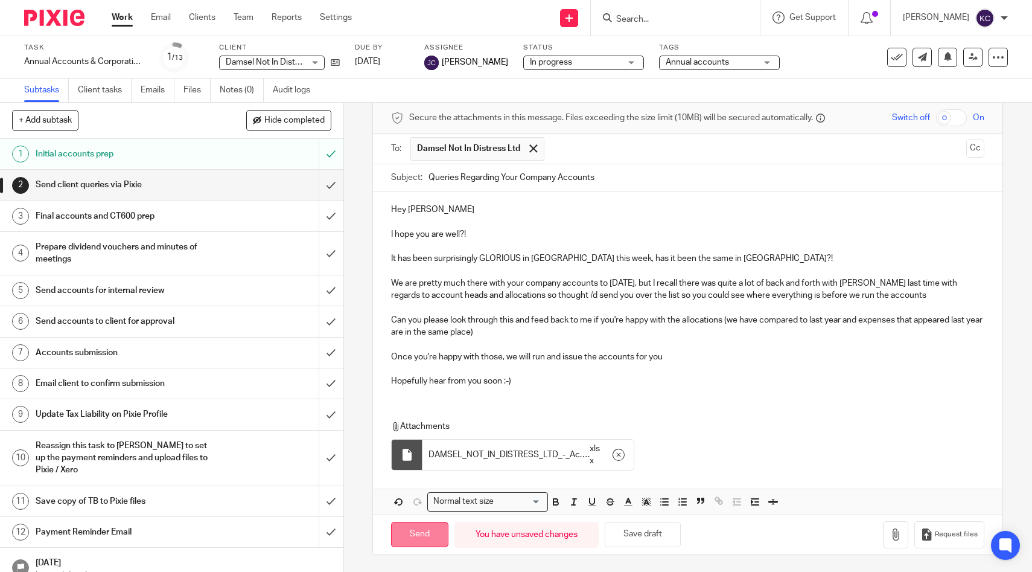
click at [432, 528] on input "Send" at bounding box center [419, 535] width 57 height 26
type input "Sent"
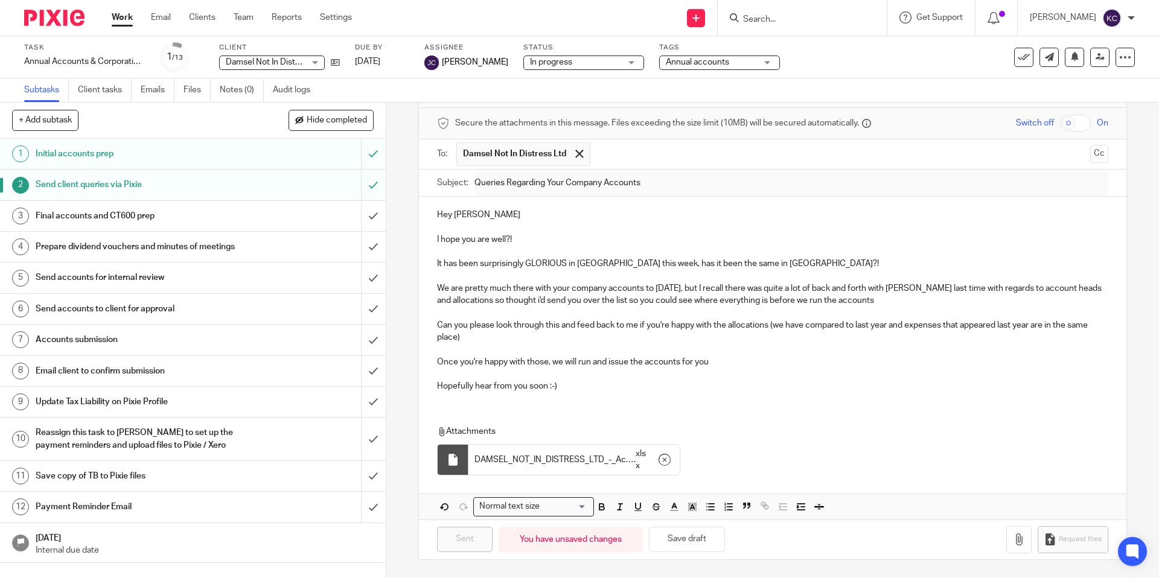
scroll to position [45, 0]
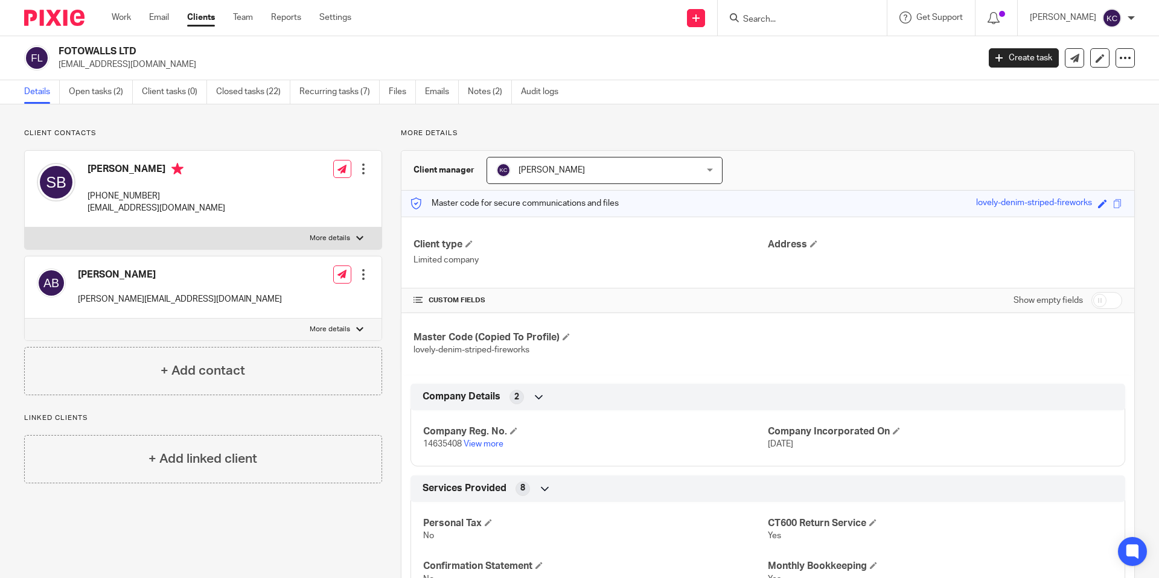
scroll to position [605, 0]
